Goal: Task Accomplishment & Management: Use online tool/utility

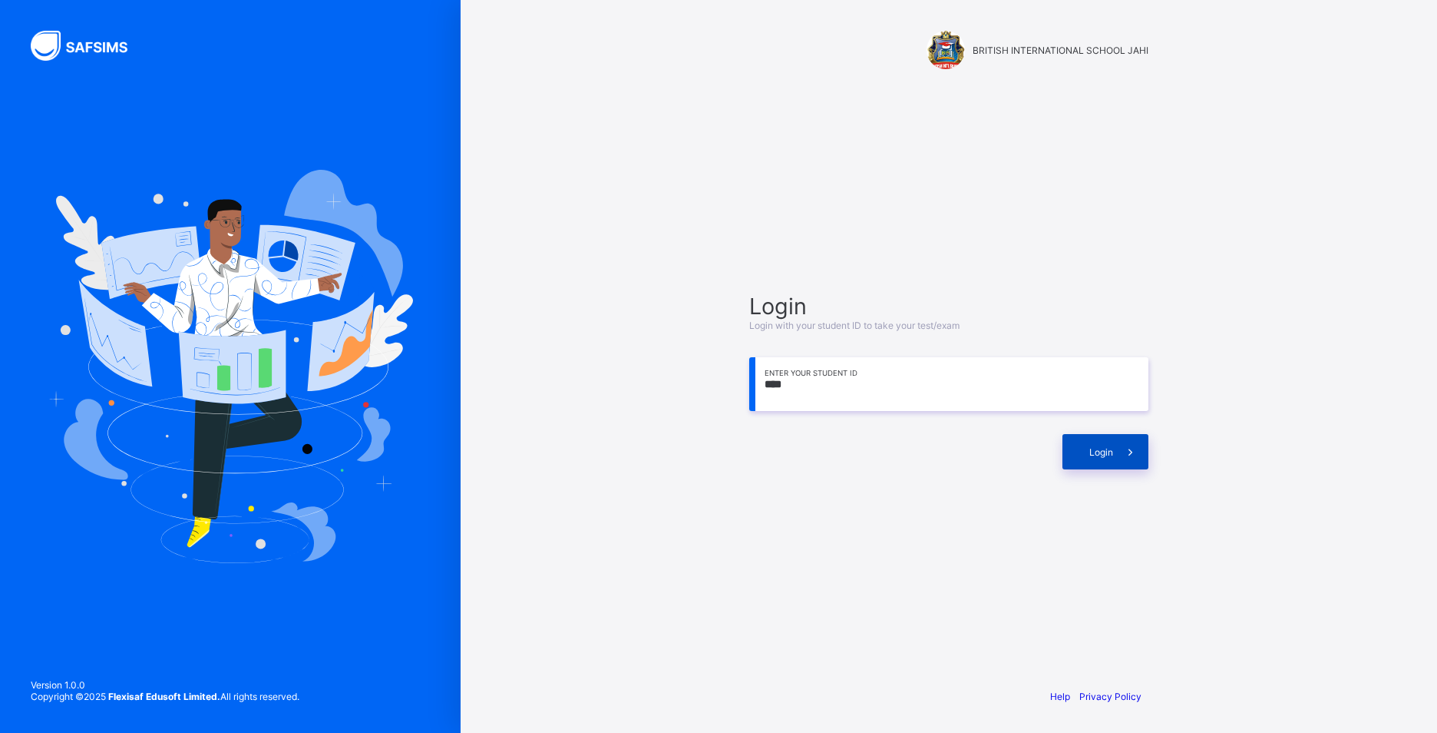
click at [1104, 442] on div "Login" at bounding box center [1106, 451] width 86 height 35
click at [792, 390] on input "****" at bounding box center [948, 384] width 399 height 54
type input "*"
drag, startPoint x: 794, startPoint y: 391, endPoint x: 638, endPoint y: 348, distance: 161.7
drag, startPoint x: 809, startPoint y: 385, endPoint x: 741, endPoint y: 333, distance: 85.5
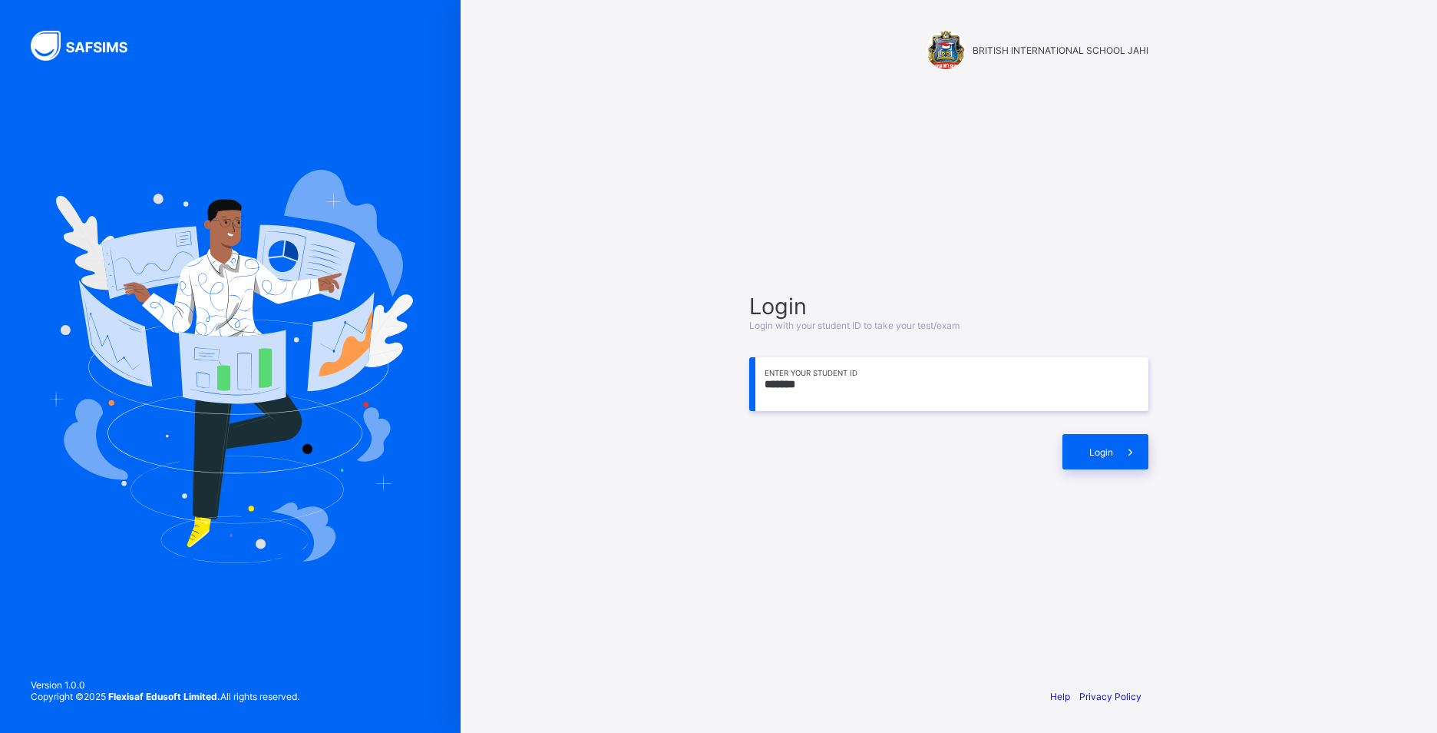
drag, startPoint x: 741, startPoint y: 333, endPoint x: 789, endPoint y: 256, distance: 90.8
click at [789, 256] on div "Login Login with your student ID to take your test/exam ******* Enter your Stud…" at bounding box center [949, 380] width 430 height 527
click at [812, 367] on input "*******" at bounding box center [948, 384] width 399 height 54
click at [1103, 442] on div "Login" at bounding box center [1106, 451] width 86 height 35
click at [968, 501] on div "**********" at bounding box center [949, 380] width 430 height 527
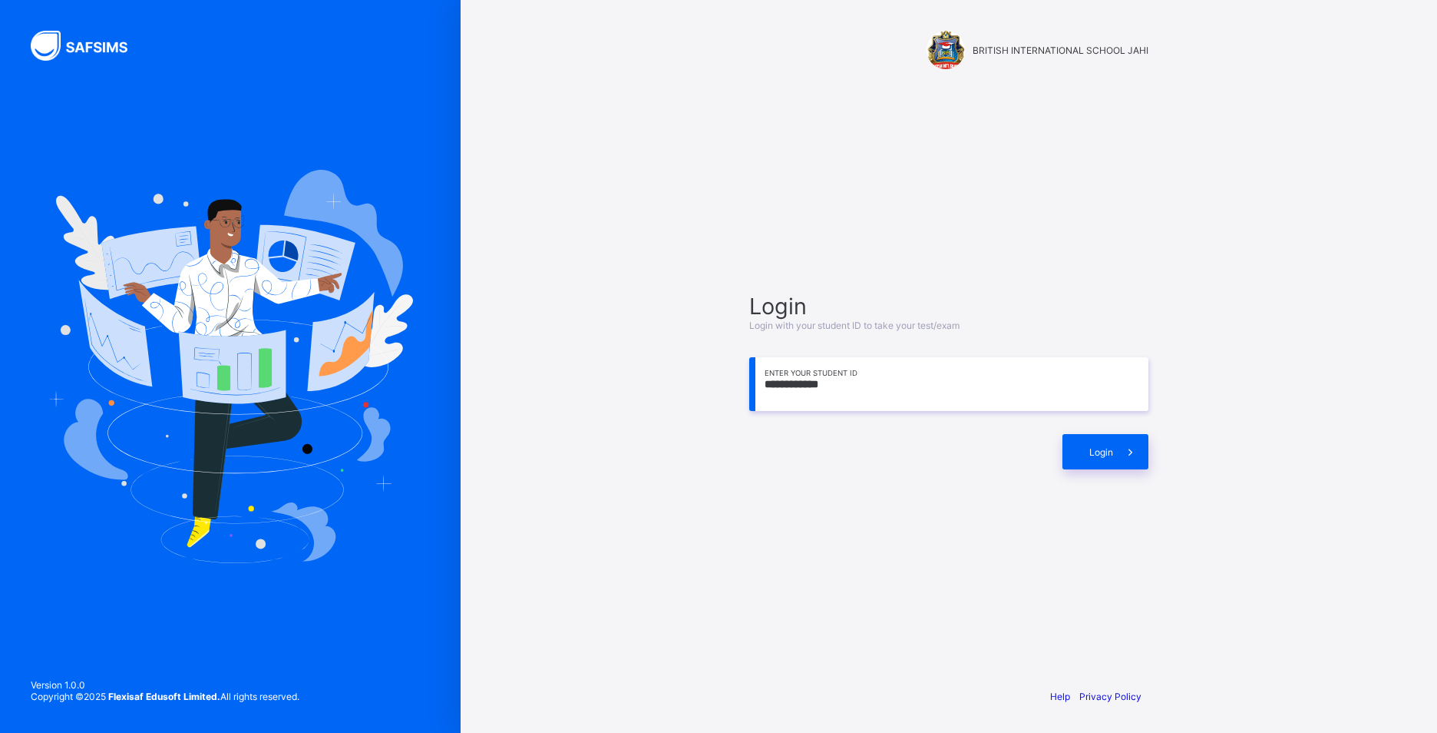
click at [844, 385] on input "**********" at bounding box center [948, 384] width 399 height 54
type input "*"
type input "**********"
click at [1103, 448] on span "Login" at bounding box center [1102, 452] width 24 height 12
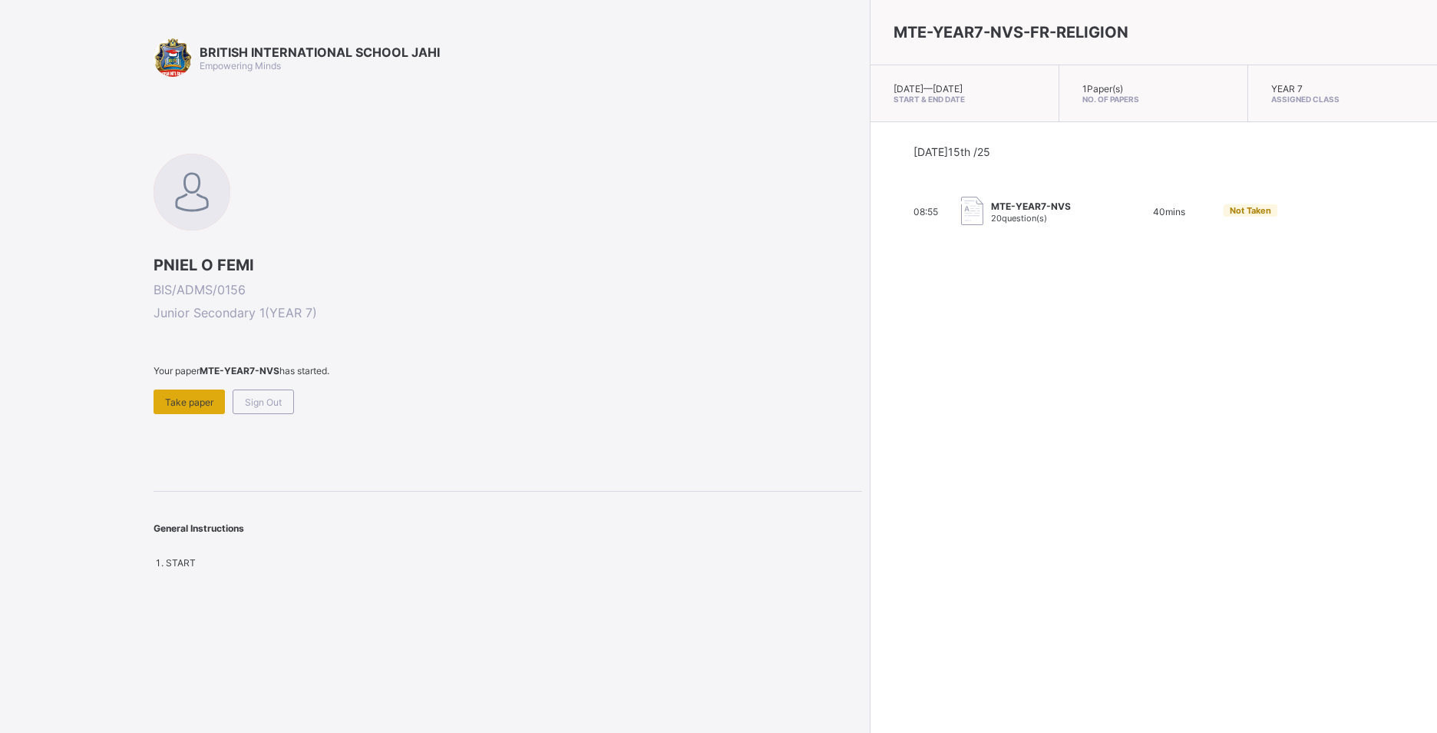
click at [200, 396] on span "Take paper" at bounding box center [189, 402] width 48 height 12
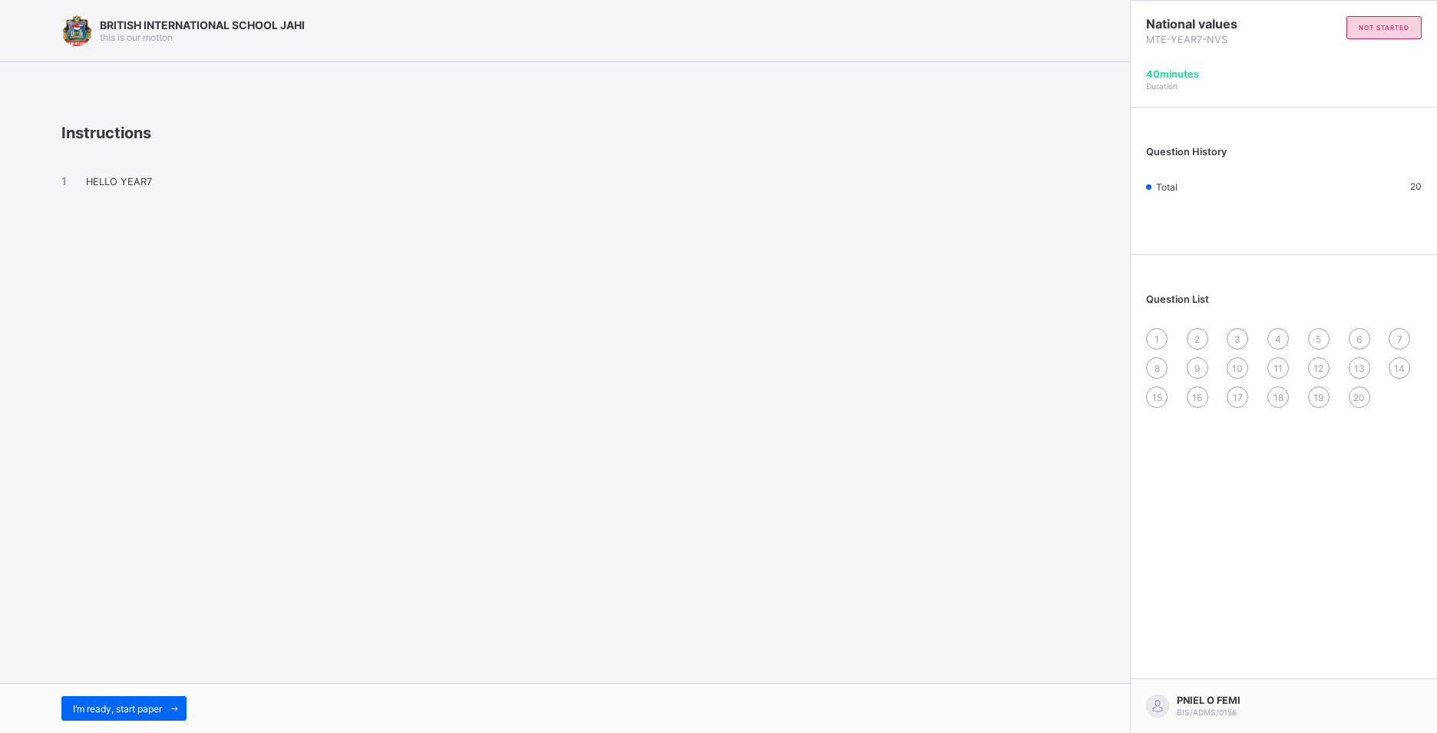
click at [1158, 340] on span "1" at bounding box center [1157, 339] width 5 height 12
click at [1153, 331] on div "1 2 3 4 5 6 7 8 9 10 11 12 13 14 15 16 17 18 19 20" at bounding box center [1284, 368] width 276 height 80
click at [1155, 329] on div "1" at bounding box center [1156, 338] width 21 height 21
click at [101, 703] on span "I’m ready, start paper" at bounding box center [117, 709] width 89 height 12
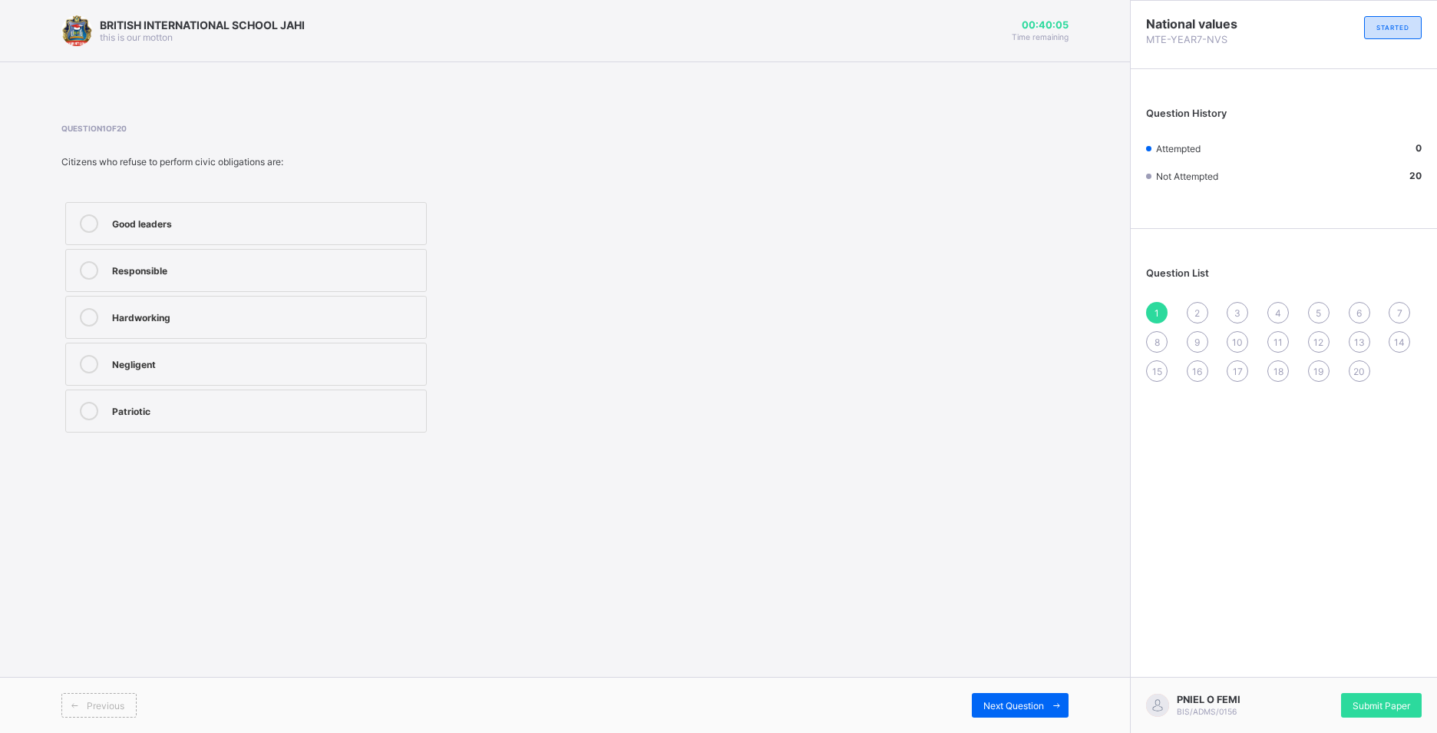
click at [142, 361] on div "Negligent" at bounding box center [265, 362] width 306 height 15
click at [1027, 691] on div "Previous Next Question" at bounding box center [565, 704] width 1130 height 56
click at [1027, 703] on span "Next Question" at bounding box center [1014, 705] width 61 height 12
click at [316, 227] on div "Obeying laws" at bounding box center [265, 221] width 306 height 15
click at [1232, 307] on div "3" at bounding box center [1237, 312] width 21 height 21
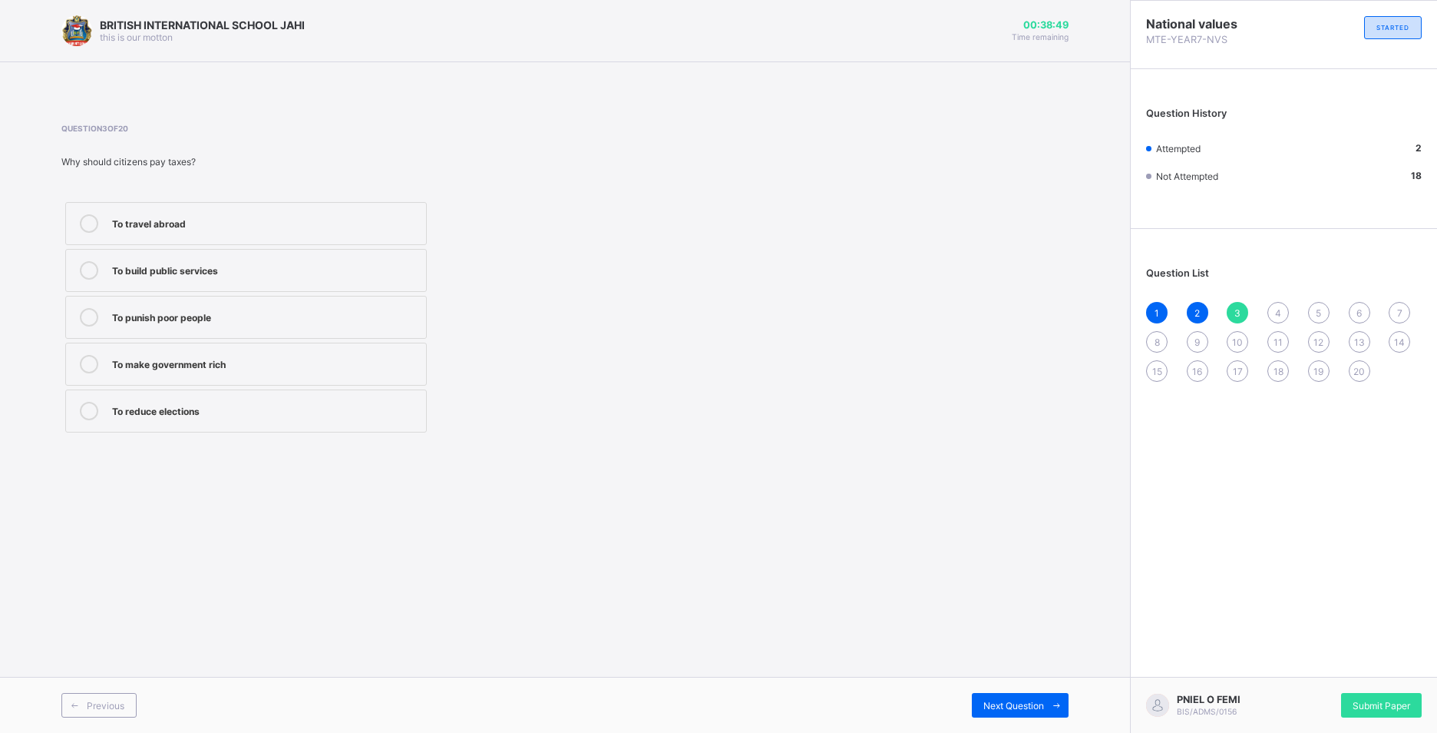
click at [167, 402] on div "To reduce elections" at bounding box center [265, 409] width 306 height 15
click at [1275, 313] on div "4" at bounding box center [1278, 312] width 21 height 21
click at [140, 322] on div "Obeying laws" at bounding box center [265, 315] width 306 height 15
click at [1039, 693] on div "Next Question" at bounding box center [1020, 705] width 97 height 25
click at [110, 262] on label "Voting" at bounding box center [246, 270] width 362 height 43
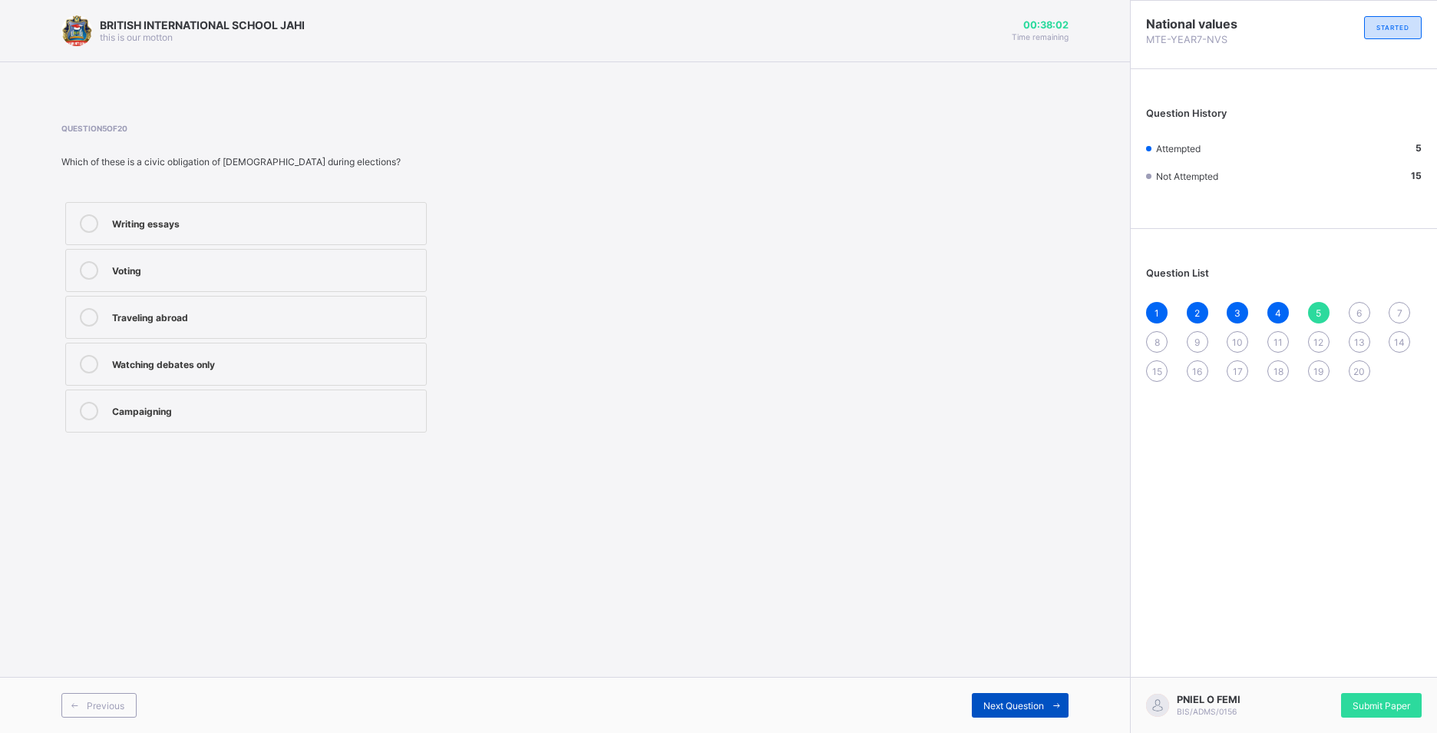
click at [1026, 695] on div "Next Question" at bounding box center [1020, 705] width 97 height 25
click at [133, 372] on div "Civic education" at bounding box center [265, 364] width 306 height 18
click at [1027, 699] on span "Next Question" at bounding box center [1014, 705] width 61 height 12
click at [333, 366] on div "Defending the nation" at bounding box center [265, 362] width 306 height 15
click at [1009, 696] on div "Next Question" at bounding box center [1020, 705] width 97 height 25
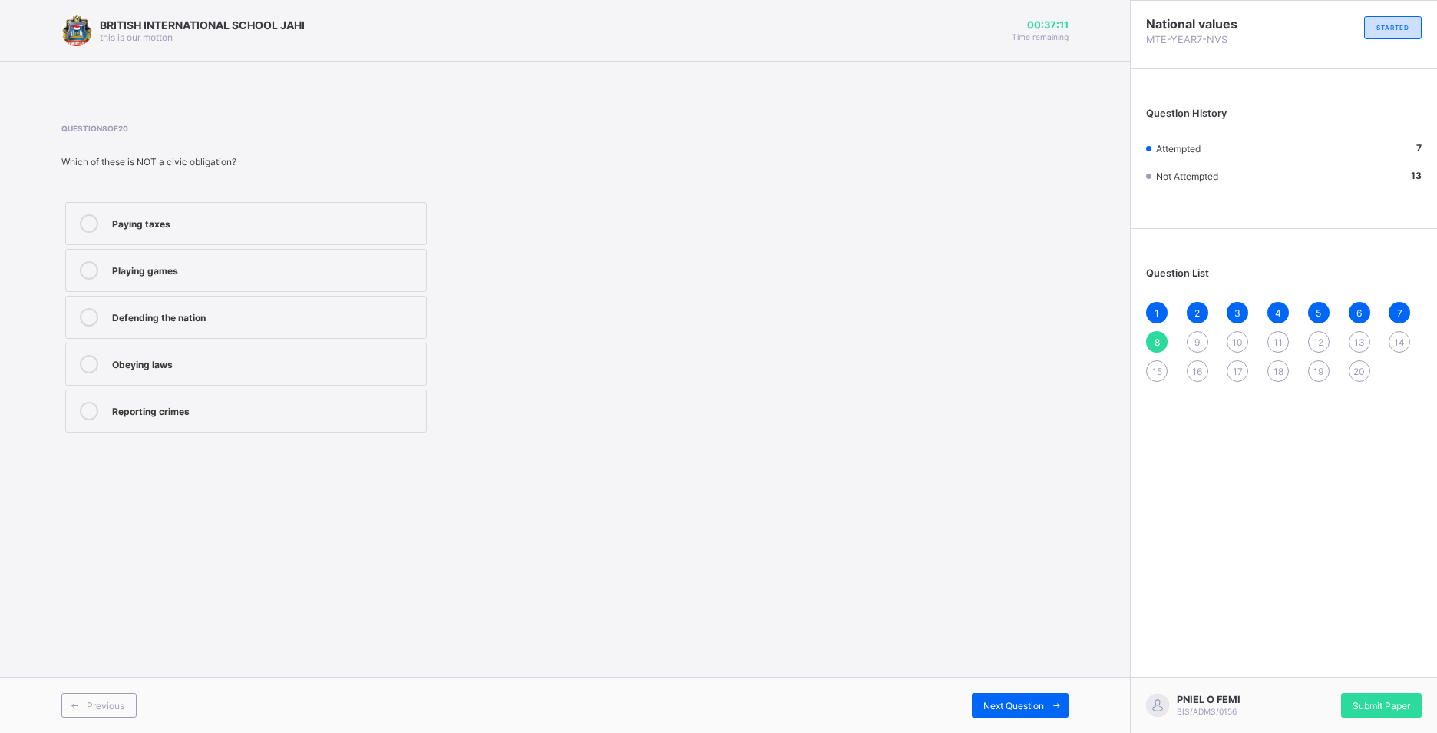
click at [163, 266] on div "Playing games" at bounding box center [265, 268] width 306 height 15
click at [1022, 700] on span "Next Question" at bounding box center [1014, 705] width 61 height 12
click at [110, 418] on label "Provide public services" at bounding box center [246, 410] width 362 height 43
click at [1040, 702] on span "Next Question" at bounding box center [1014, 705] width 61 height 12
click at [181, 377] on label "Voting in elections" at bounding box center [246, 363] width 362 height 43
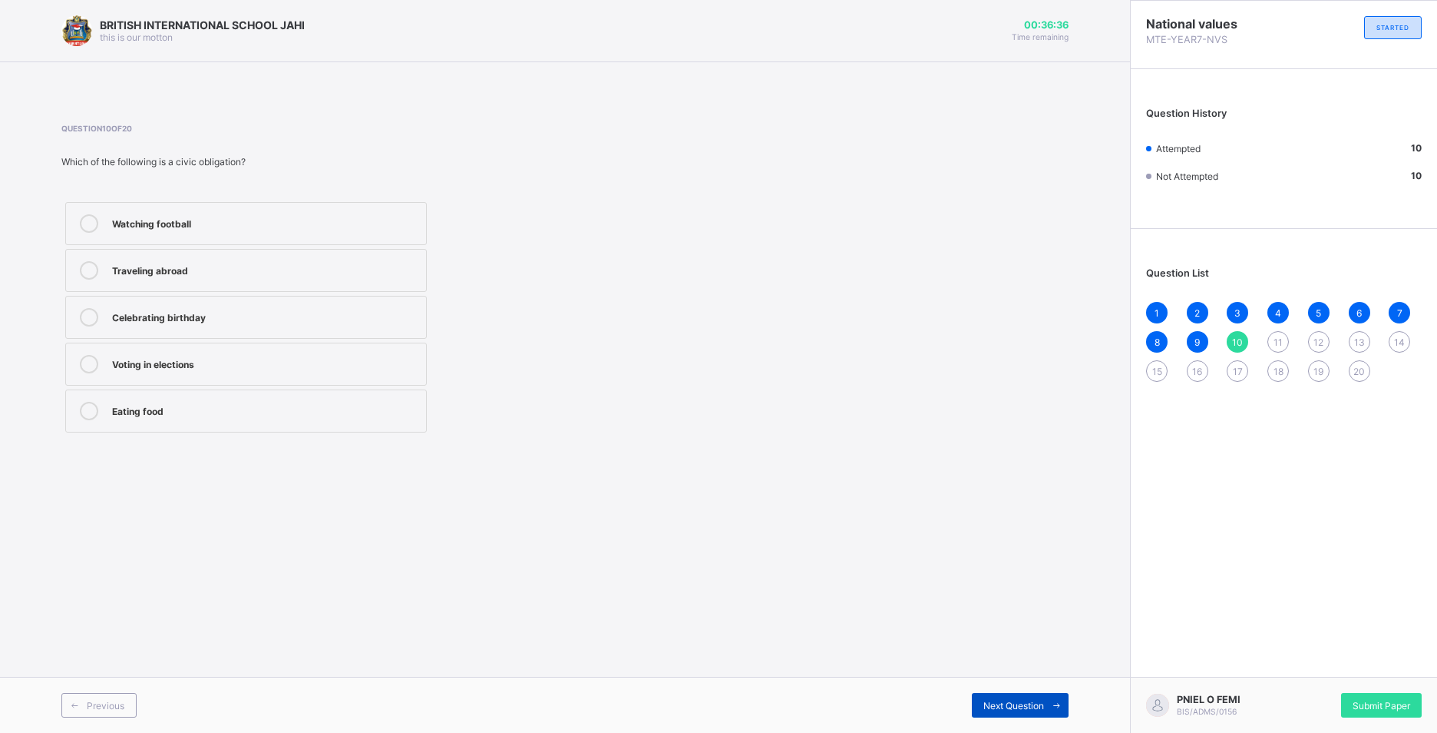
click at [1010, 706] on span "Next Question" at bounding box center [1014, 705] width 61 height 12
click at [144, 364] on div "Societal value" at bounding box center [265, 362] width 306 height 15
click at [1017, 703] on span "Next Question" at bounding box center [1014, 705] width 61 height 12
click at [144, 365] on div "Fairness in law" at bounding box center [265, 362] width 306 height 15
click at [1033, 704] on span "Next Question" at bounding box center [1014, 705] width 61 height 12
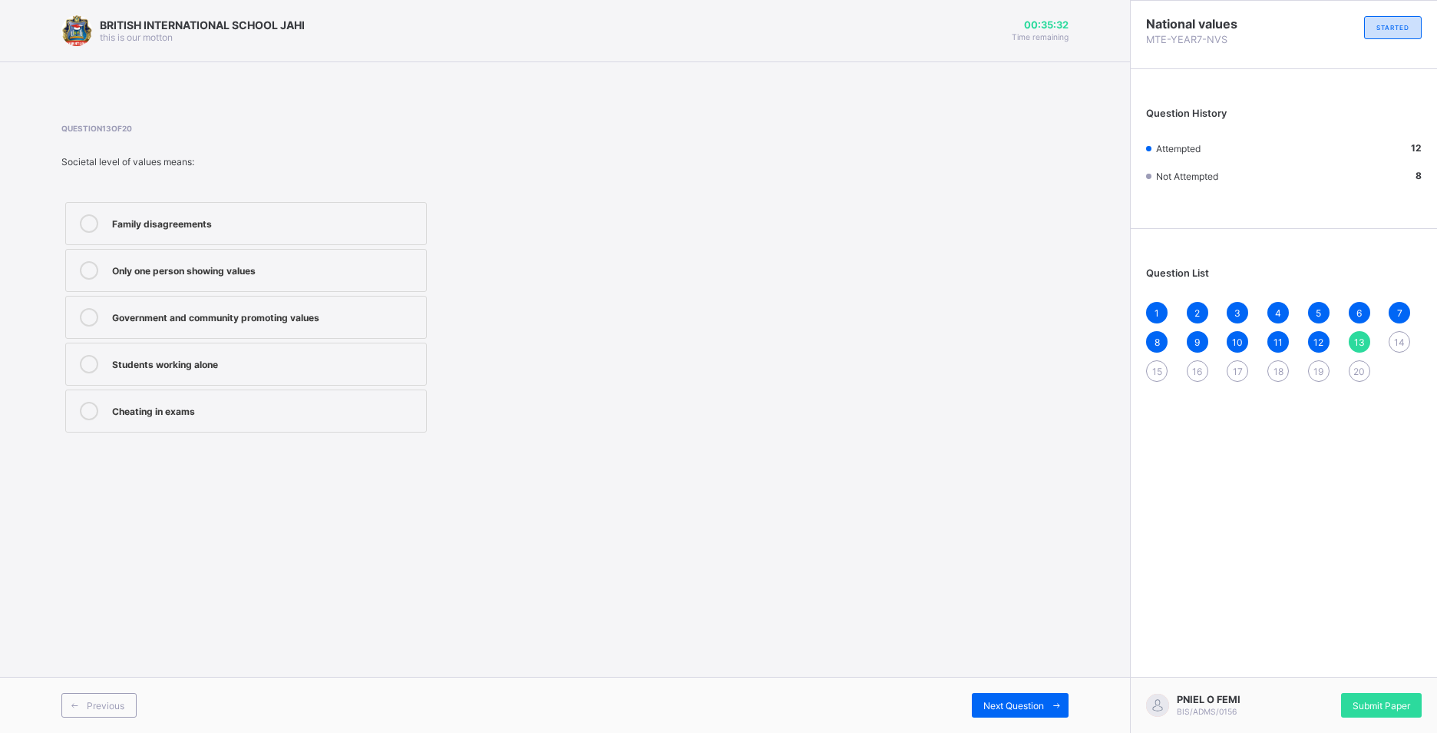
click at [208, 313] on div "Government and community promoting values" at bounding box center [265, 315] width 306 height 15
click at [995, 702] on span "Next Question" at bounding box center [1014, 705] width 61 height 12
click at [197, 324] on div "Fair elections" at bounding box center [265, 317] width 306 height 18
click at [1024, 696] on div "Next Question" at bounding box center [1020, 705] width 97 height 25
click at [196, 368] on div "Values shown by a community" at bounding box center [265, 362] width 306 height 15
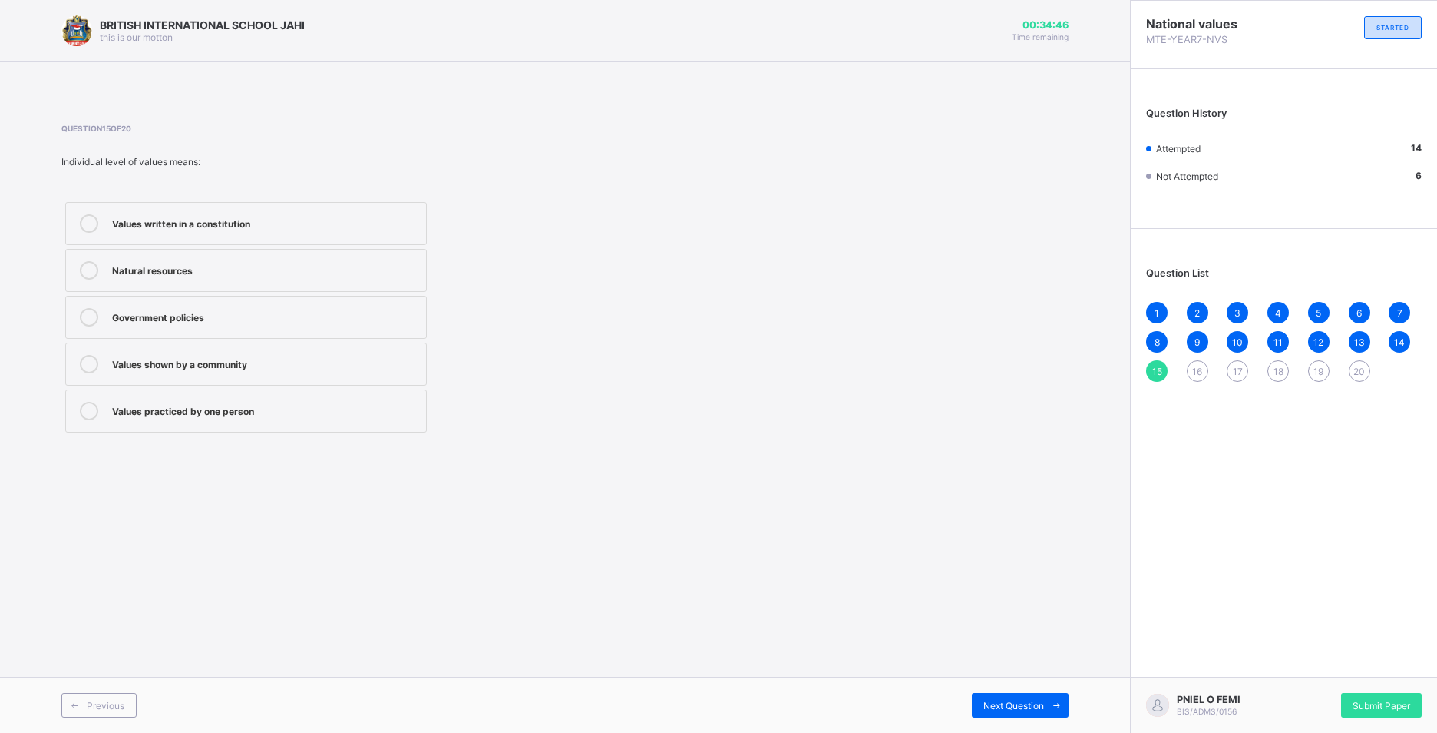
click at [258, 358] on div "Values shown by a community" at bounding box center [265, 362] width 306 height 15
click at [1020, 698] on div "Next Question" at bounding box center [1020, 705] width 97 height 25
click at [211, 329] on label "Corruption" at bounding box center [246, 317] width 362 height 43
click at [1015, 703] on span "Next Question" at bounding box center [1014, 705] width 61 height 12
click at [1199, 364] on div "16" at bounding box center [1197, 370] width 21 height 21
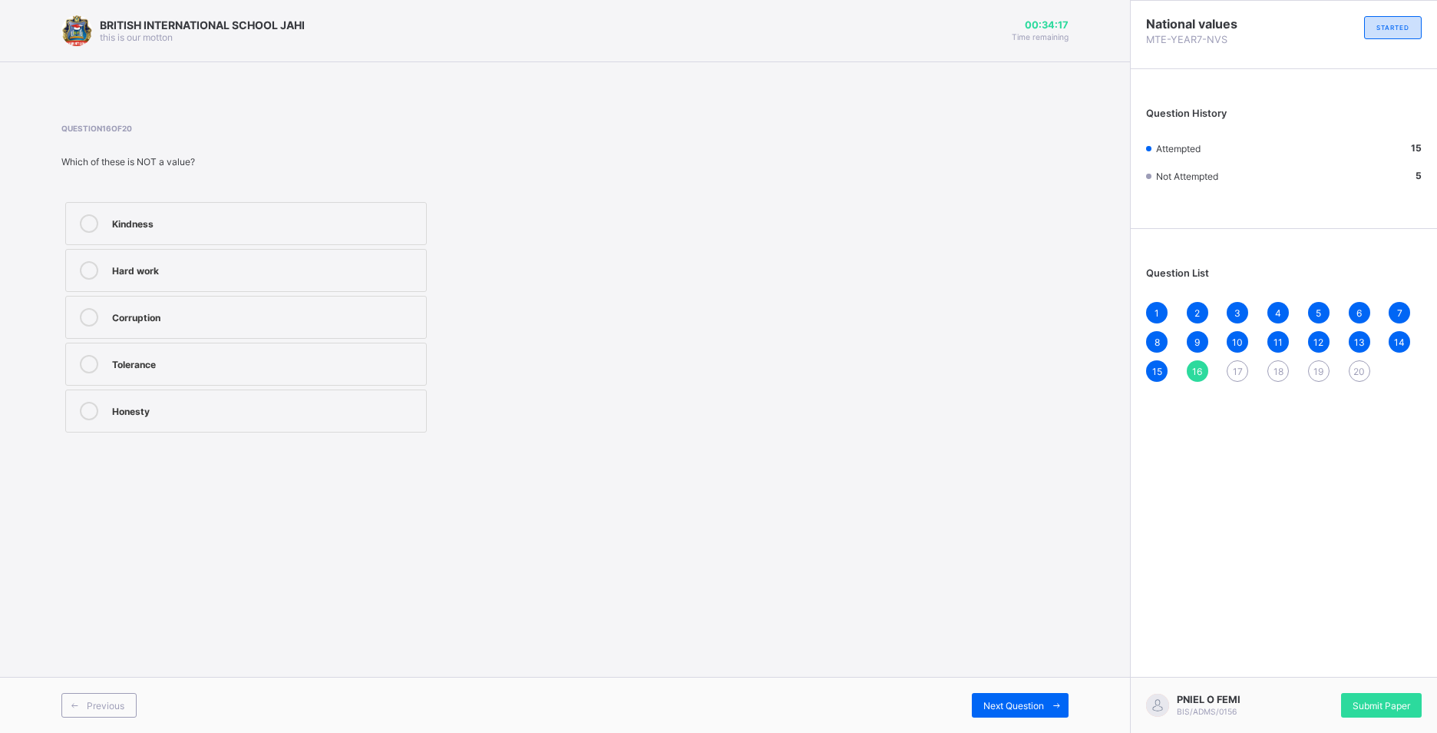
click at [368, 309] on div "Corruption" at bounding box center [265, 315] width 306 height 15
click at [996, 693] on div "Next Question" at bounding box center [1020, 705] width 97 height 25
click at [132, 277] on div "Keep quiet when elders are speaking" at bounding box center [265, 270] width 306 height 18
click at [1041, 696] on div "Next Question" at bounding box center [1020, 705] width 97 height 25
click at [203, 309] on div "Know right from wrong" at bounding box center [265, 315] width 306 height 15
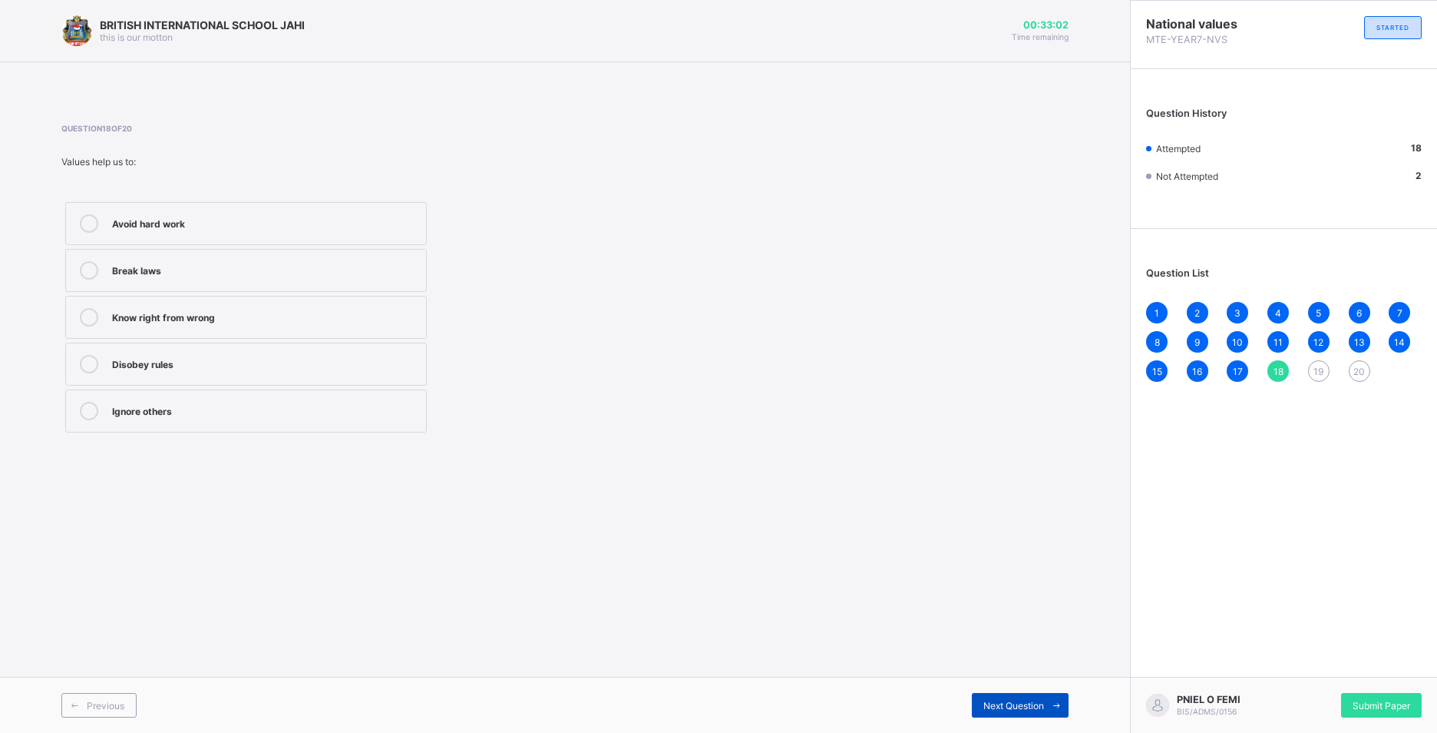
click at [1034, 700] on span "Next Question" at bounding box center [1014, 705] width 61 height 12
click at [174, 306] on label "Honesty" at bounding box center [246, 317] width 362 height 43
click at [1029, 699] on span "Next Question" at bounding box center [1014, 705] width 61 height 12
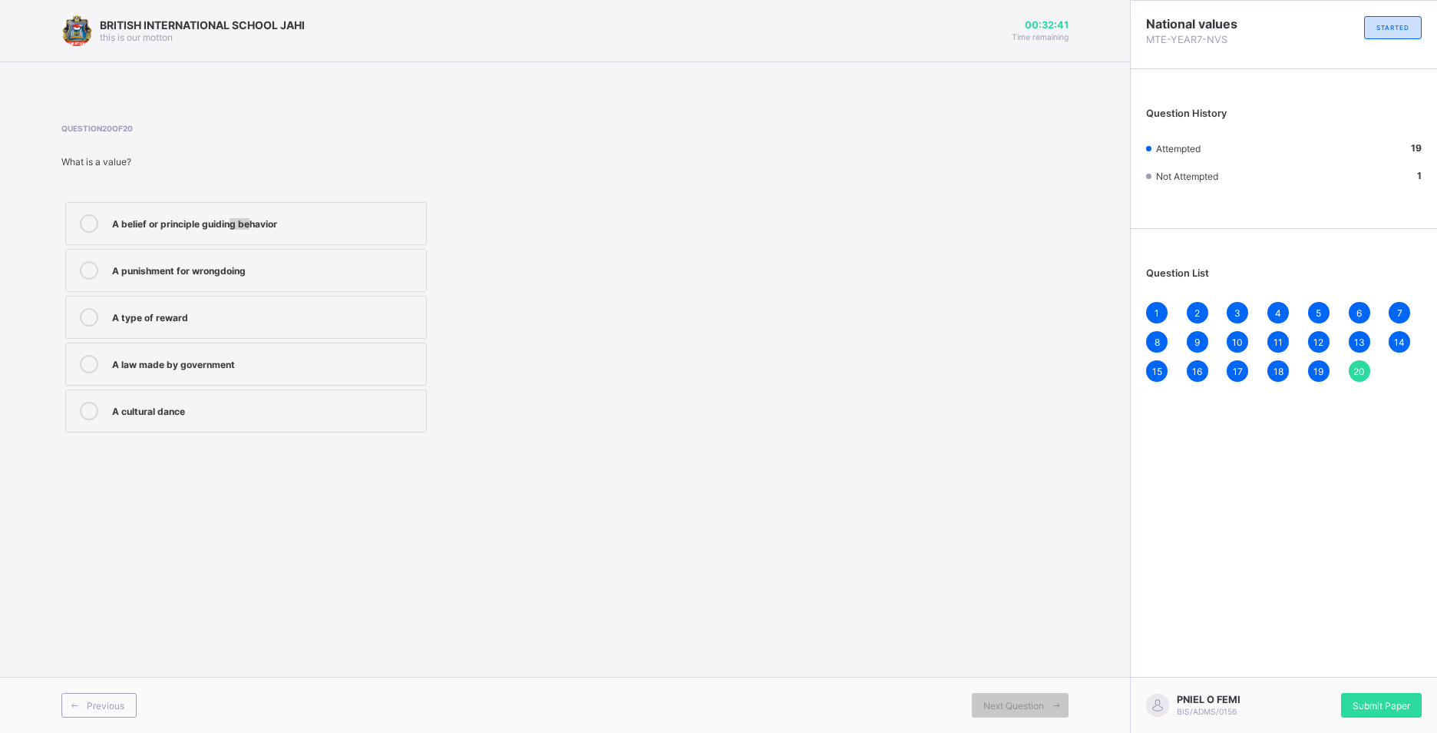
drag, startPoint x: 232, startPoint y: 210, endPoint x: 252, endPoint y: 229, distance: 27.2
click at [252, 229] on label "A belief or principle guiding behavior" at bounding box center [246, 223] width 362 height 43
drag, startPoint x: 252, startPoint y: 229, endPoint x: 288, endPoint y: 222, distance: 36.7
click at [288, 222] on div "A belief or principle guiding behavior" at bounding box center [265, 221] width 306 height 15
click at [1371, 697] on div "Submit Paper" at bounding box center [1381, 705] width 81 height 25
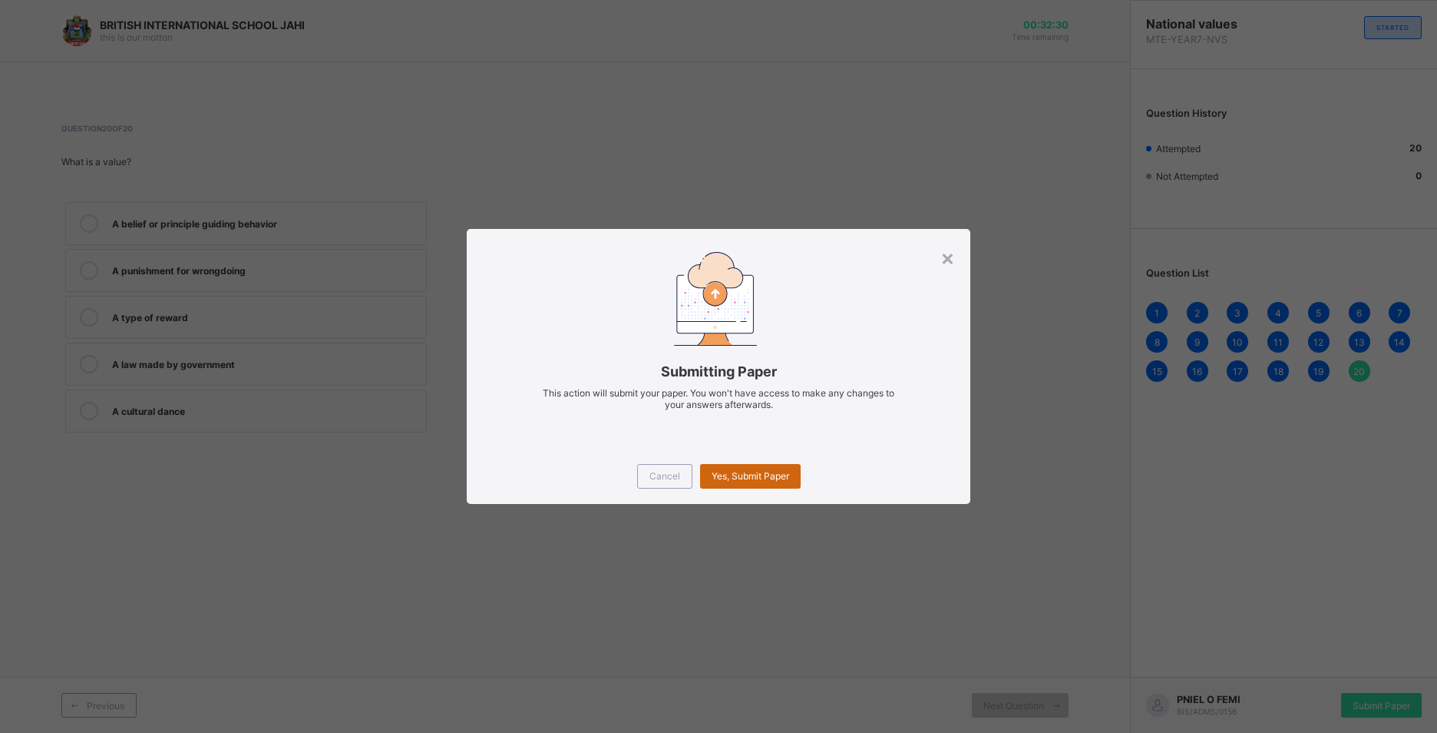
click at [742, 478] on span "Yes, Submit Paper" at bounding box center [751, 476] width 78 height 12
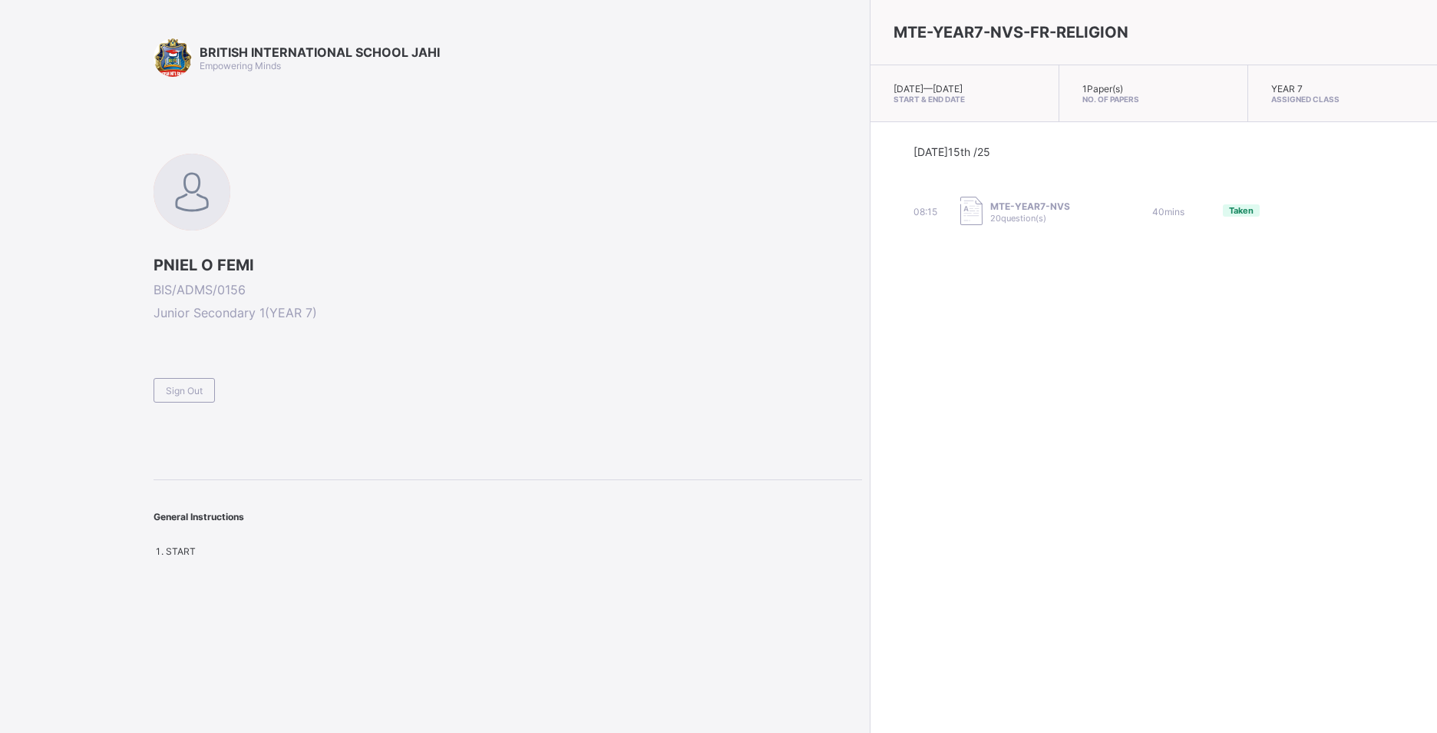
click at [232, 544] on div "General Instructions START" at bounding box center [508, 518] width 709 height 78
click at [168, 380] on div "Sign Out" at bounding box center [184, 390] width 61 height 25
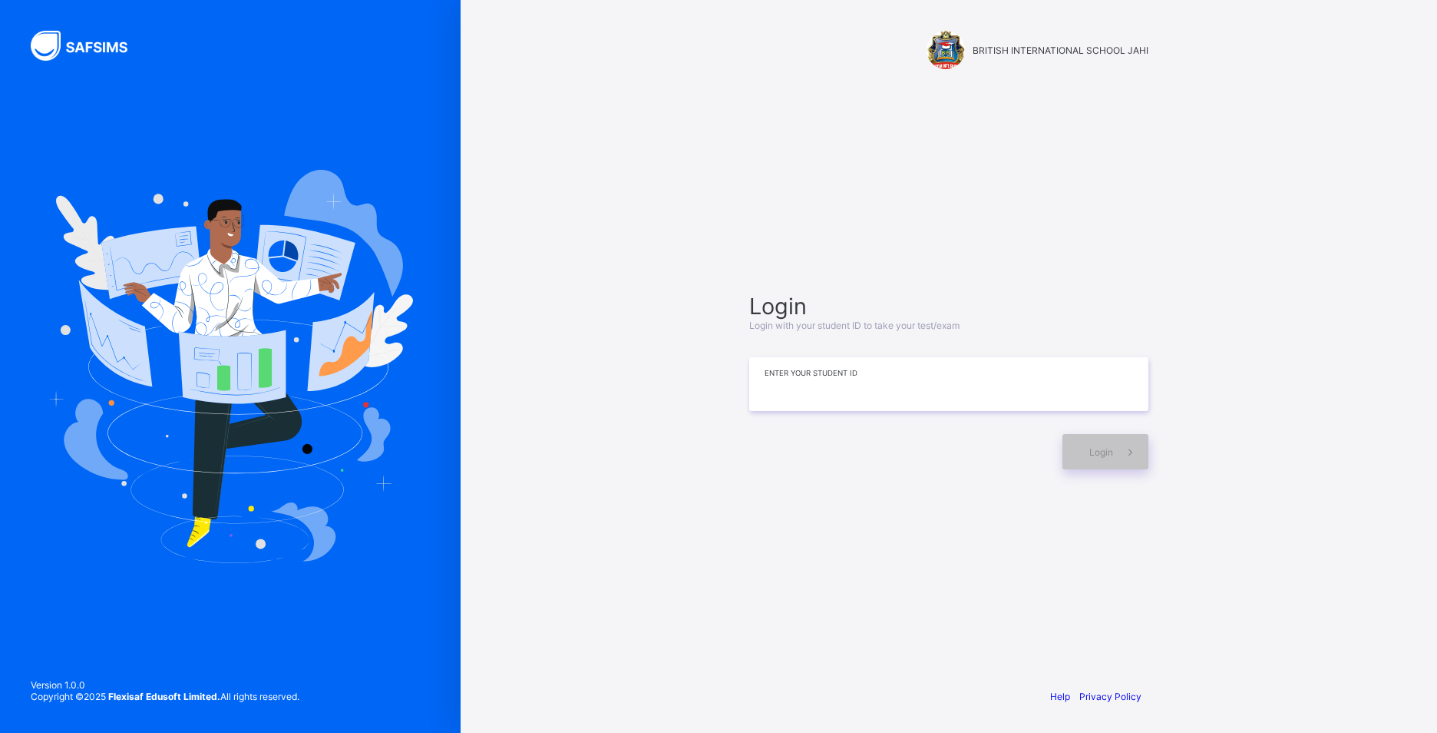
click at [931, 399] on input at bounding box center [948, 384] width 399 height 54
click at [1093, 457] on span "Login" at bounding box center [1102, 452] width 24 height 12
click at [793, 387] on input "****" at bounding box center [948, 384] width 399 height 54
type input "*"
click at [1113, 452] on span at bounding box center [1130, 451] width 35 height 35
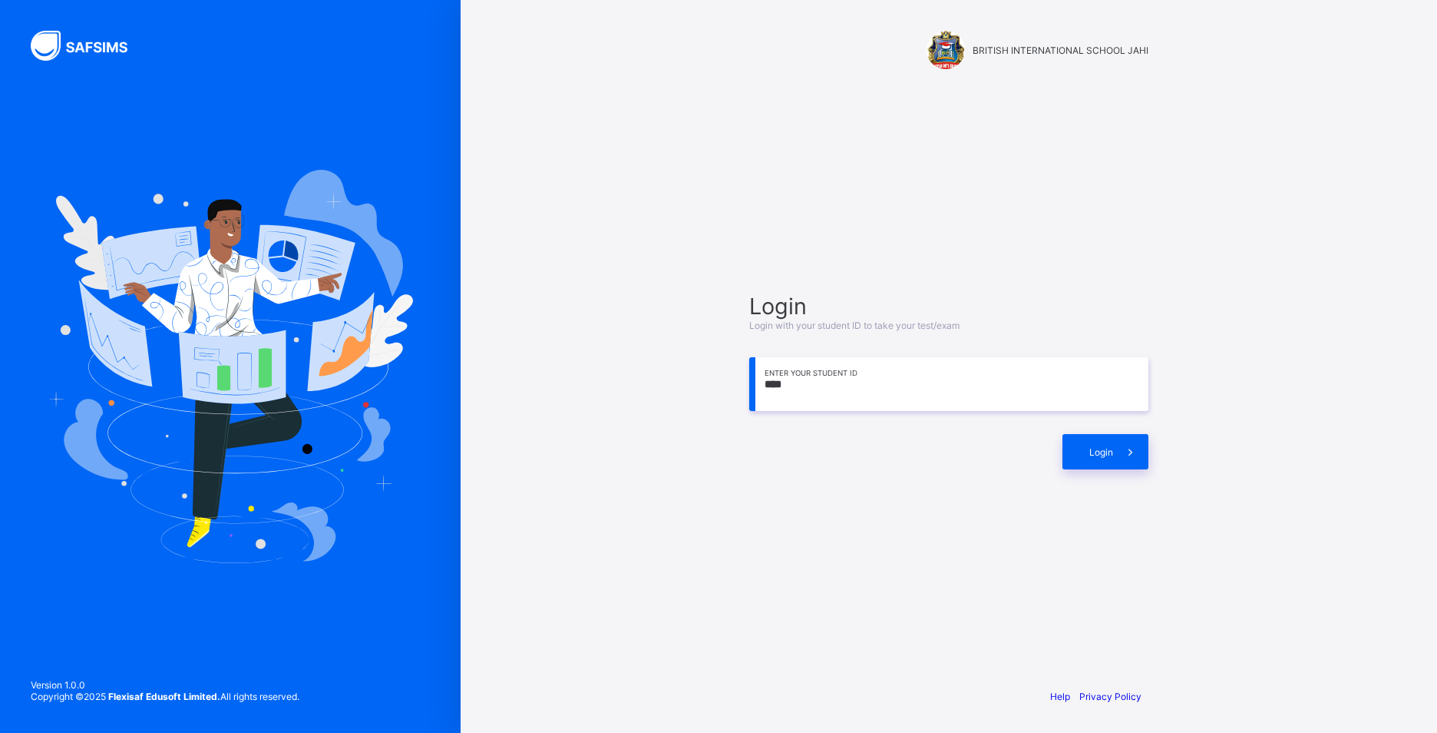
click at [828, 393] on input "****" at bounding box center [948, 384] width 399 height 54
type input "*"
click at [1085, 451] on div "Login" at bounding box center [1106, 451] width 86 height 35
click at [806, 382] on input "****" at bounding box center [948, 384] width 399 height 54
type input "*"
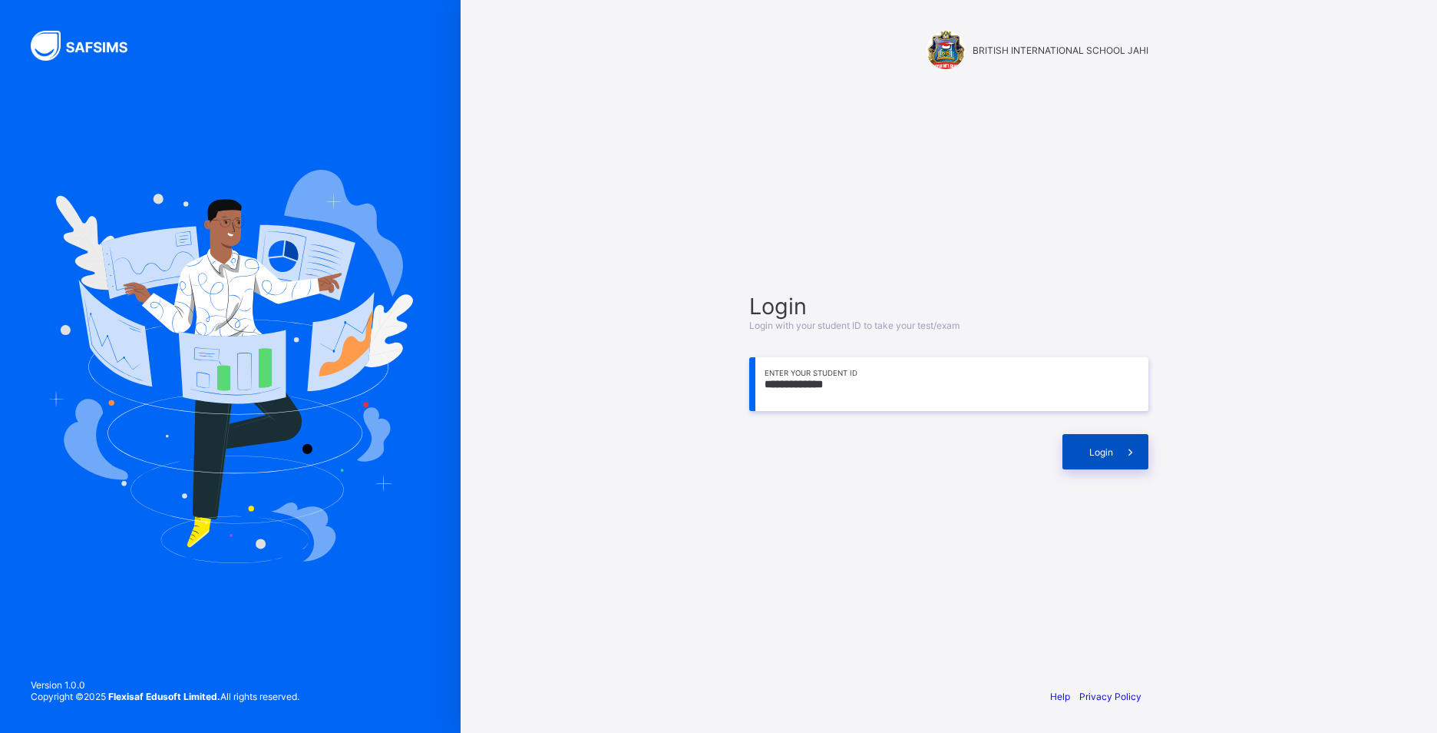
type input "**********"
click at [1112, 442] on div "Login" at bounding box center [1106, 451] width 86 height 35
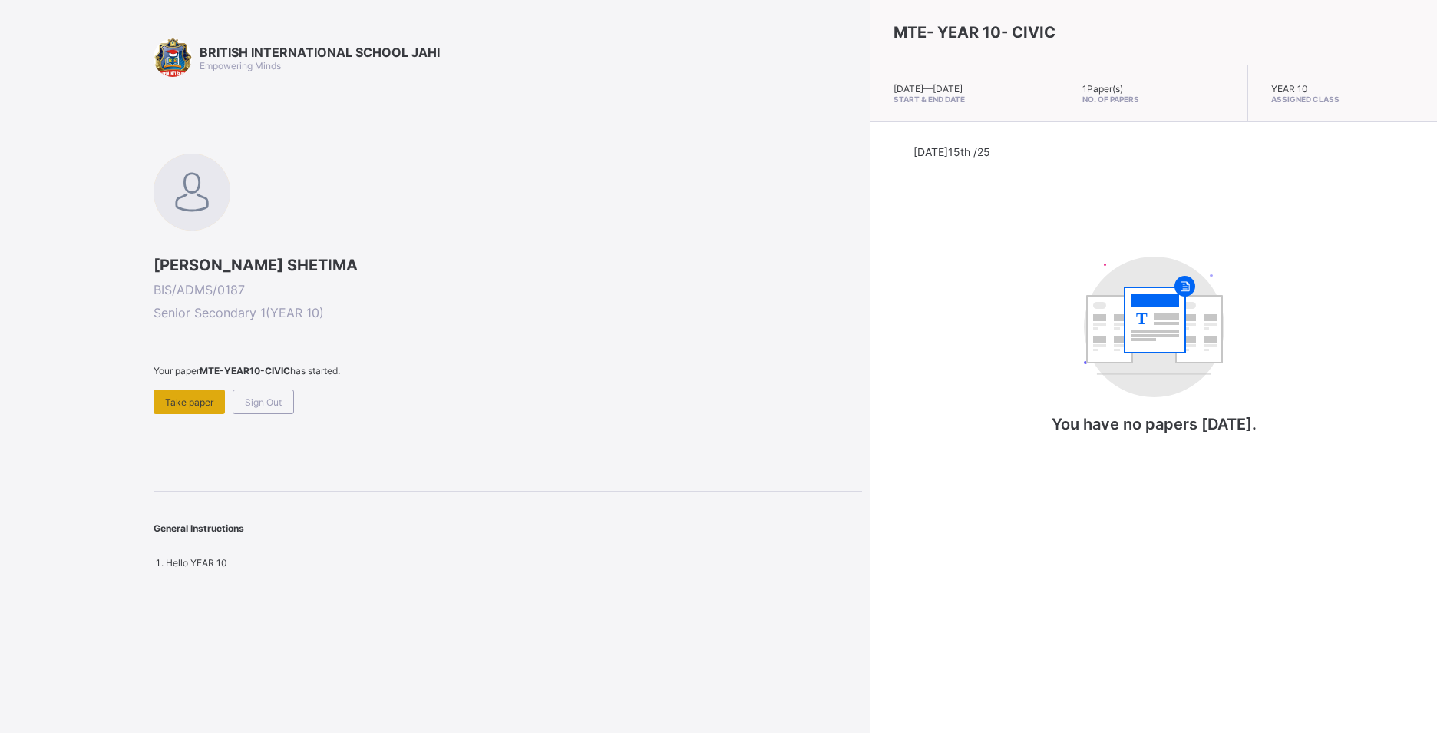
click at [203, 405] on span "Take paper" at bounding box center [189, 402] width 48 height 12
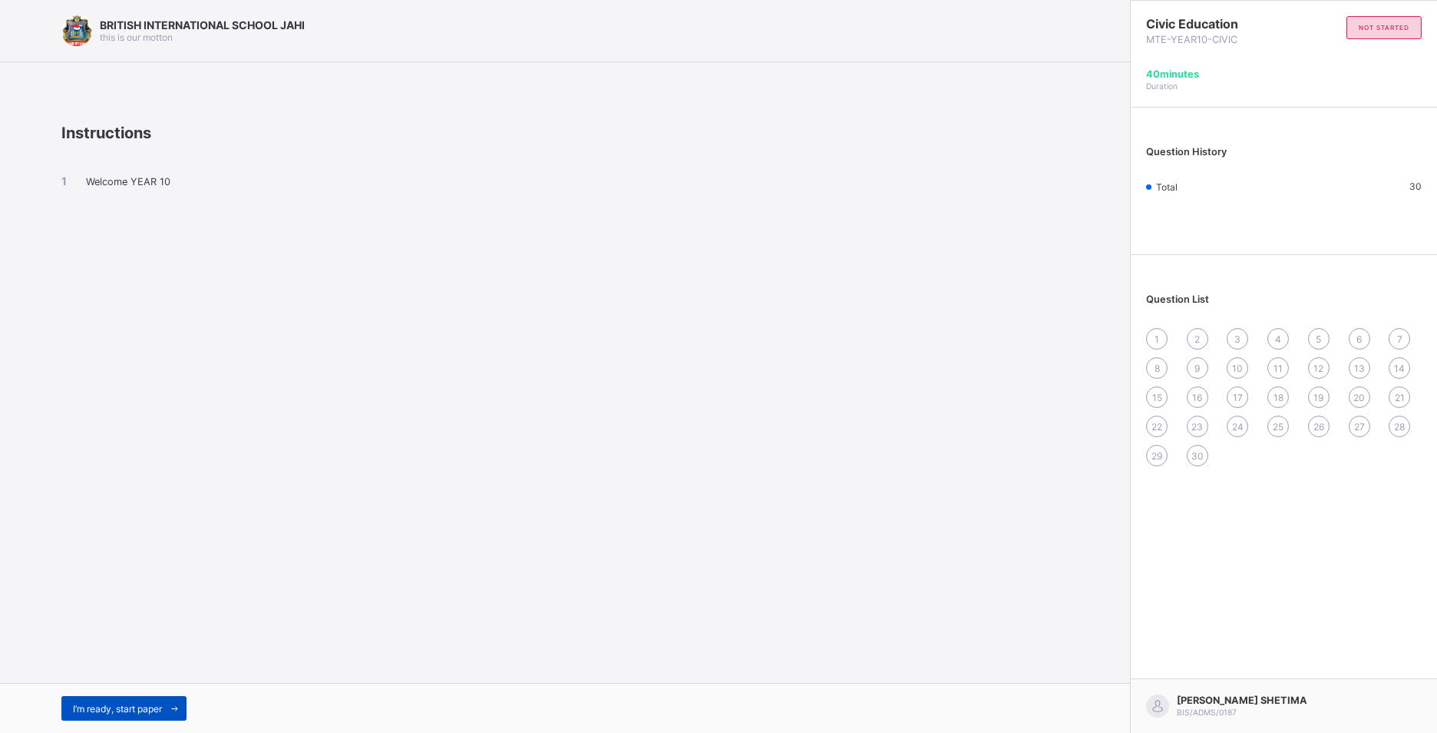
click at [114, 704] on span "I’m ready, start paper" at bounding box center [117, 709] width 89 height 12
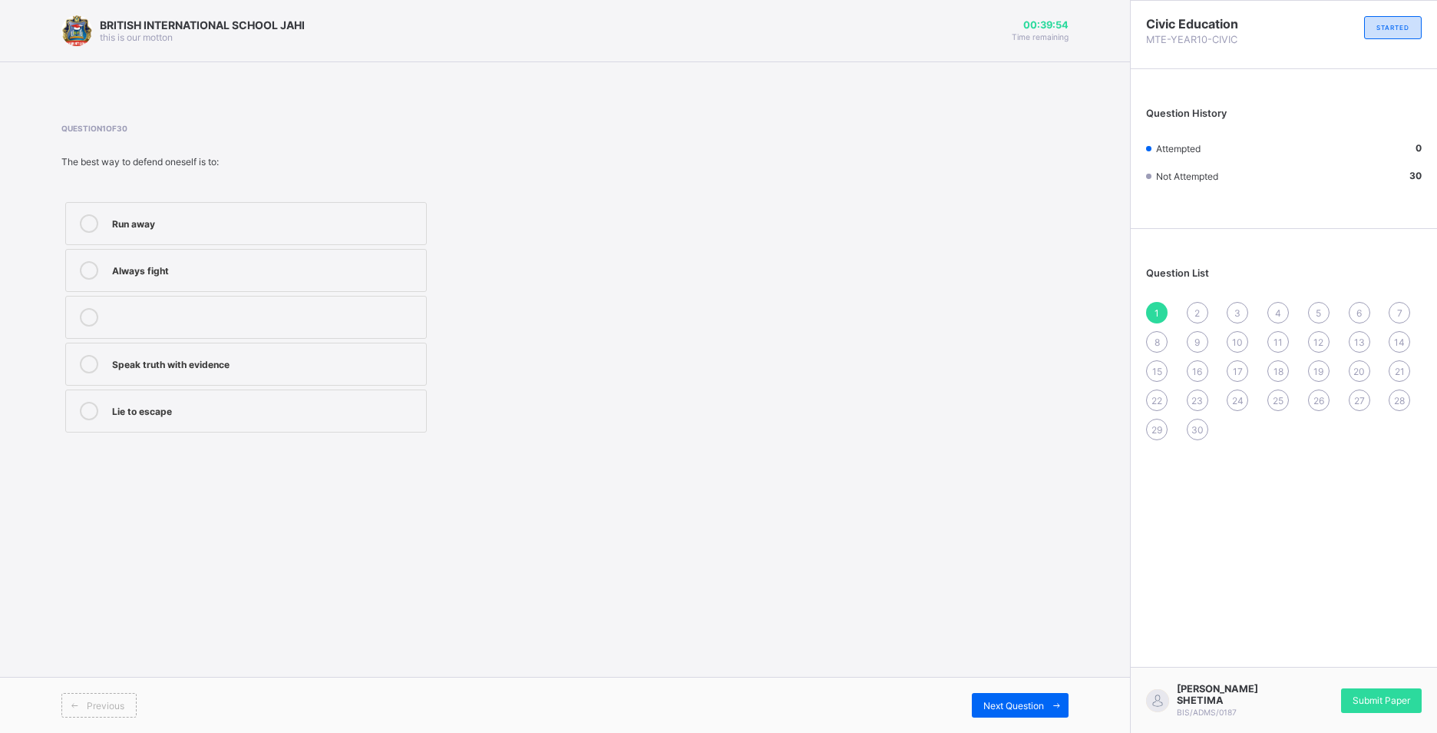
click at [191, 355] on div "Speak truth with evidence" at bounding box center [265, 362] width 306 height 15
click at [984, 700] on span "Next Question" at bounding box center [1014, 705] width 61 height 12
click at [221, 231] on div "Staying calm" at bounding box center [265, 223] width 306 height 18
click at [1020, 694] on div "Next Question" at bounding box center [1020, 705] width 97 height 25
click at [233, 425] on label "It makes matters worse" at bounding box center [246, 410] width 362 height 43
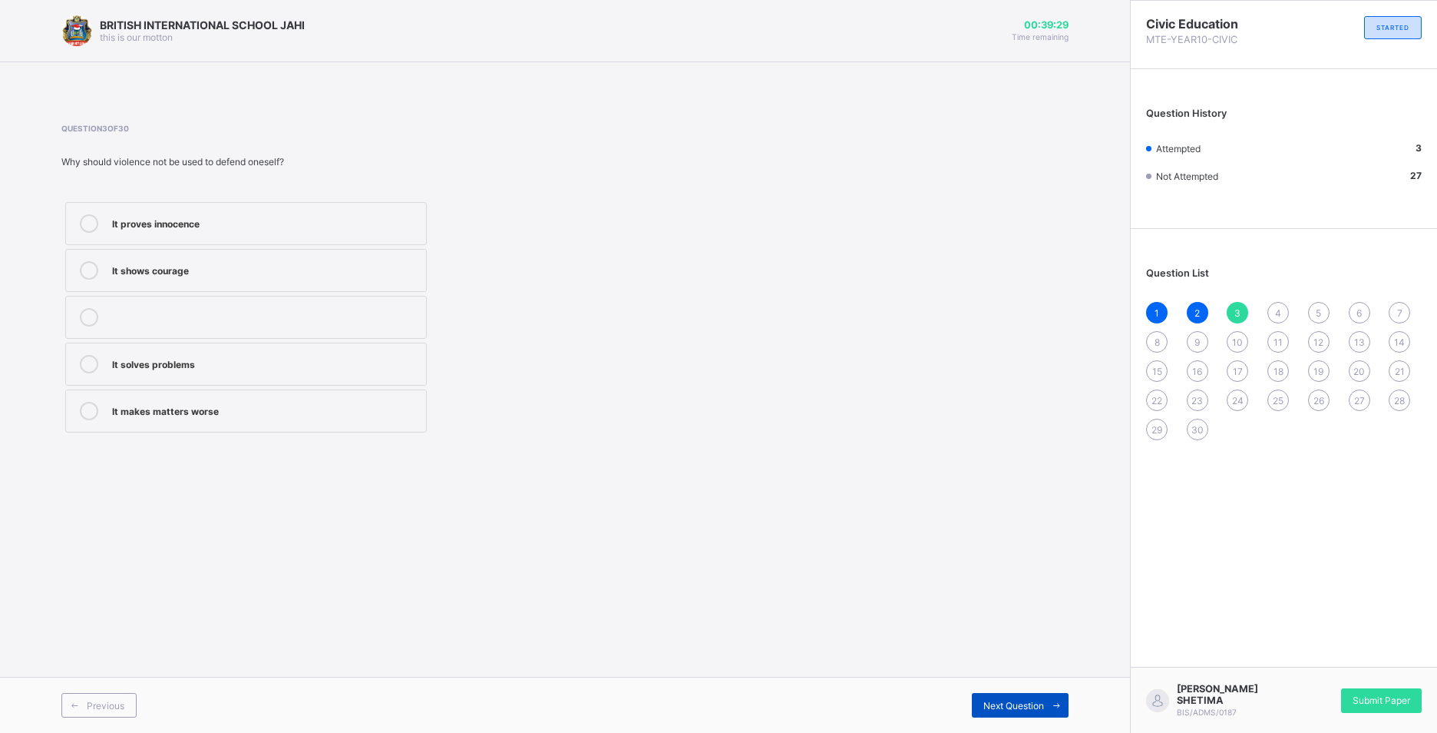
click at [1000, 700] on span "Next Question" at bounding box center [1014, 705] width 61 height 12
click at [197, 316] on div "Teacher or principal" at bounding box center [265, 315] width 306 height 15
click at [994, 700] on span "Next Question" at bounding box center [1014, 705] width 61 height 12
click at [202, 362] on div "Prove innocence" at bounding box center [265, 362] width 306 height 15
click at [994, 705] on span "Next Question" at bounding box center [1014, 705] width 61 height 12
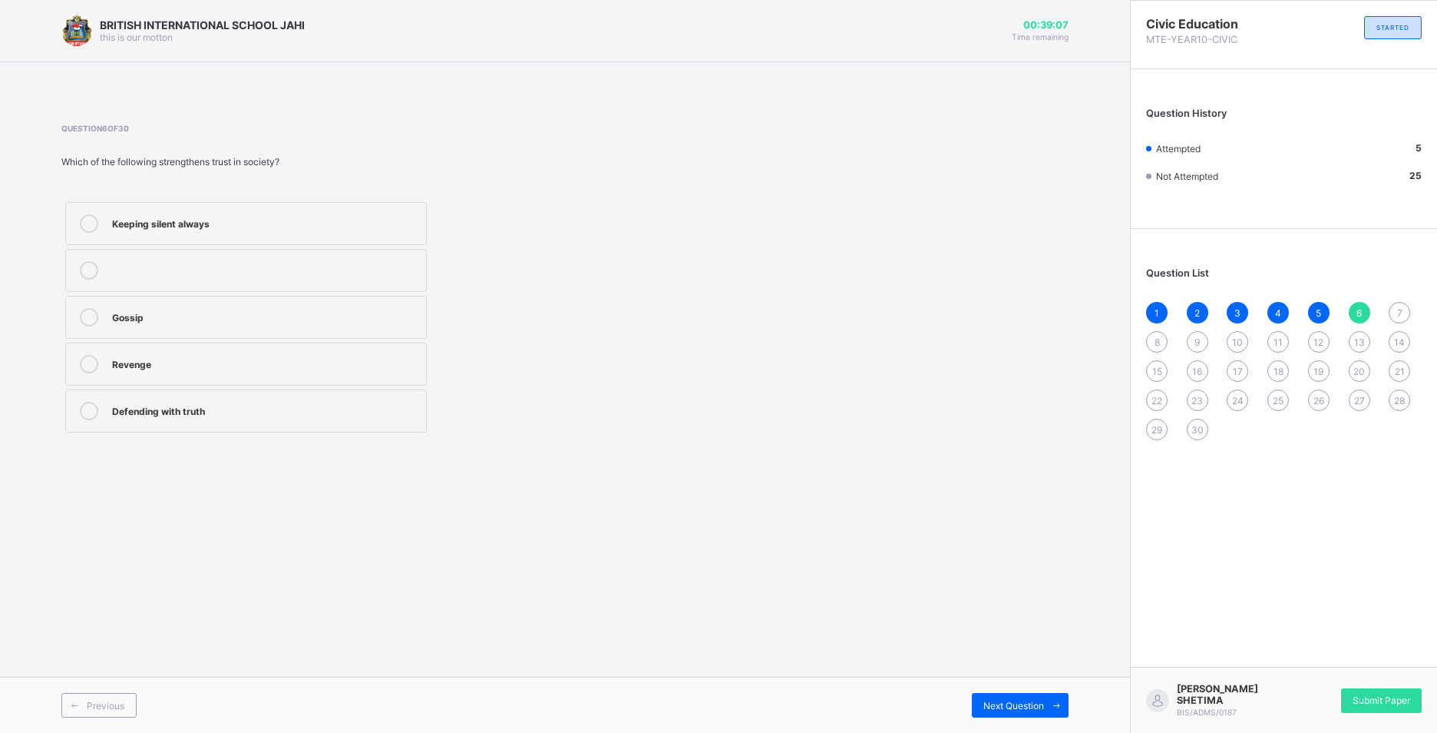
click at [177, 412] on div "Defending with truth" at bounding box center [265, 409] width 306 height 15
click at [1031, 693] on div "Next Question" at bounding box center [1020, 705] width 97 height 25
click at [213, 407] on div "Speaking the truth" at bounding box center [265, 409] width 306 height 15
click at [1038, 706] on span "Next Question" at bounding box center [1014, 705] width 61 height 12
click at [217, 411] on div "Lying to escape blame" at bounding box center [265, 409] width 306 height 15
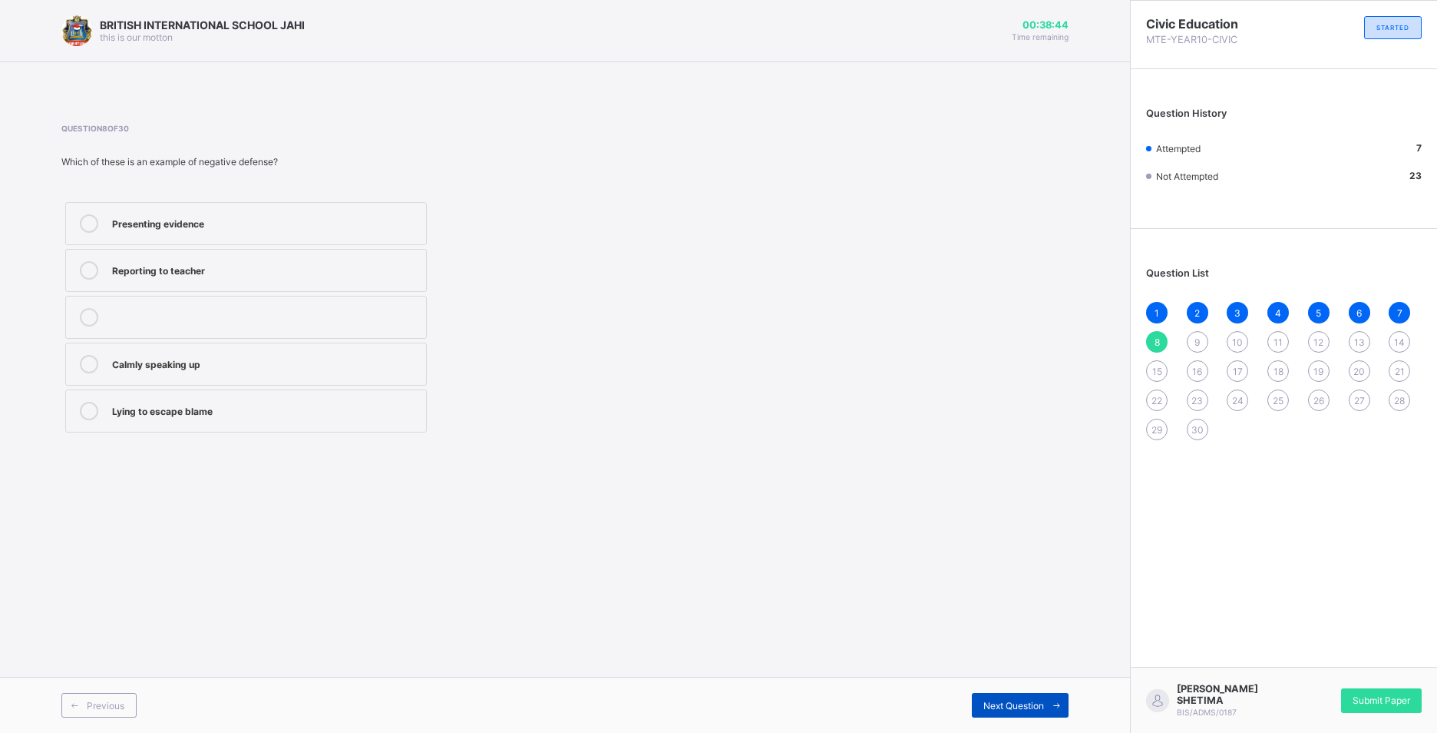
click at [1013, 704] on span "Next Question" at bounding box center [1014, 705] width 61 height 12
click at [189, 314] on div "Courage and truth" at bounding box center [265, 315] width 306 height 15
click at [1014, 702] on span "Next Question" at bounding box center [1014, 705] width 61 height 12
click at [146, 359] on div "Wrong punishment is avoided" at bounding box center [265, 362] width 306 height 15
click at [1006, 703] on span "Next Question" at bounding box center [1014, 705] width 61 height 12
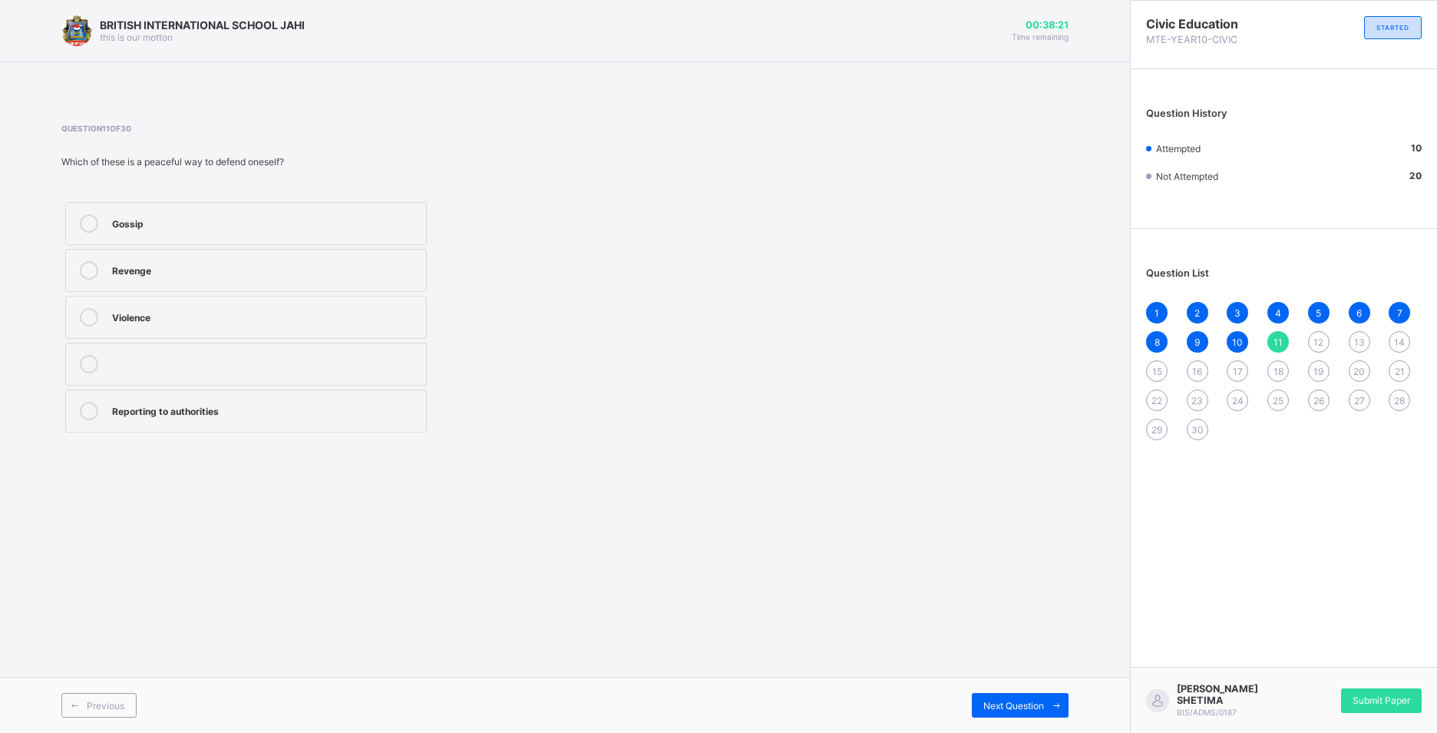
click at [322, 415] on div "Reporting to authorities" at bounding box center [265, 409] width 306 height 15
click at [1022, 700] on span "Next Question" at bounding box center [1014, 705] width 61 height 12
click at [199, 224] on div "Explaining with evidence" at bounding box center [265, 221] width 306 height 15
click at [1020, 704] on span "Next Question" at bounding box center [1014, 705] width 61 height 12
click at [184, 365] on div "It builds confidence" at bounding box center [265, 362] width 306 height 15
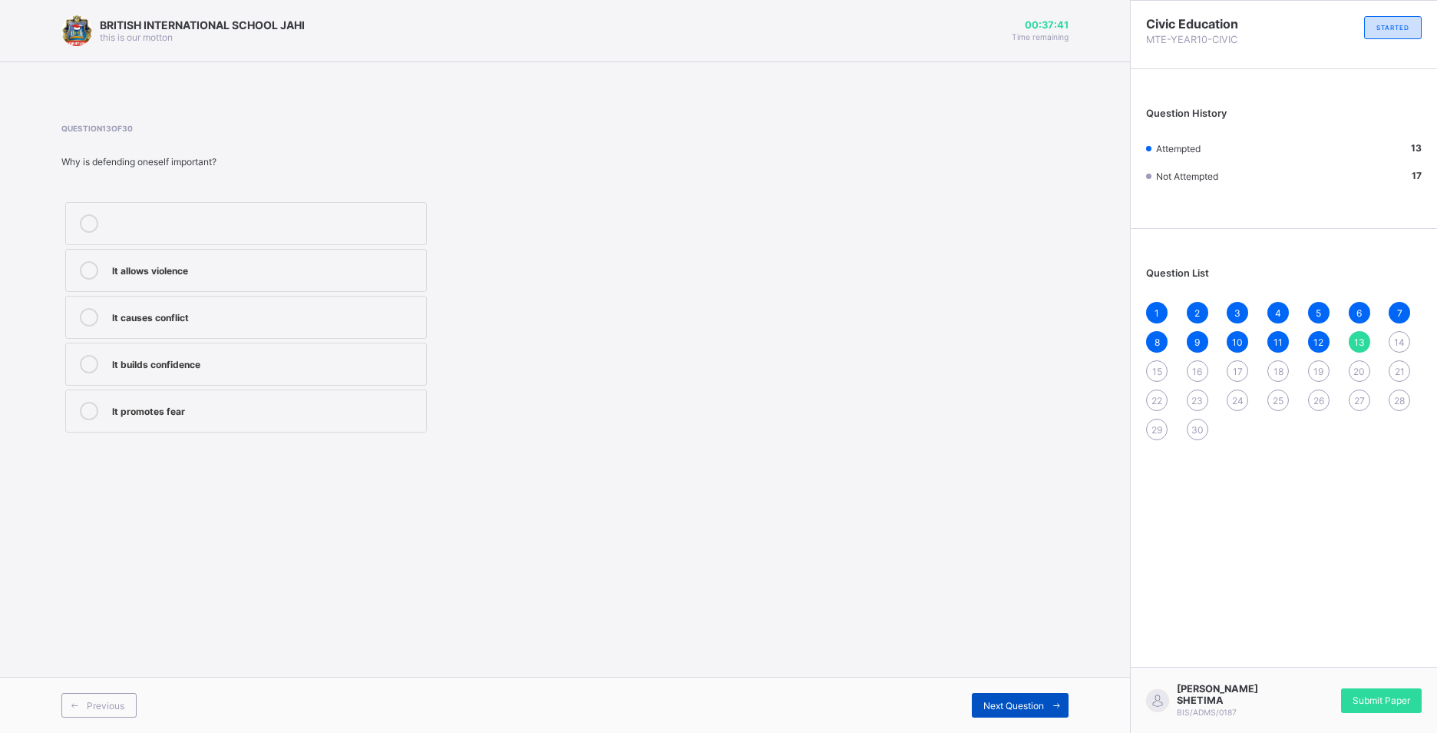
click at [975, 705] on div "Next Question" at bounding box center [1020, 705] width 97 height 25
click at [241, 362] on div "Attacking others" at bounding box center [265, 362] width 306 height 15
click at [1034, 698] on div "Next Question" at bounding box center [1020, 705] width 97 height 25
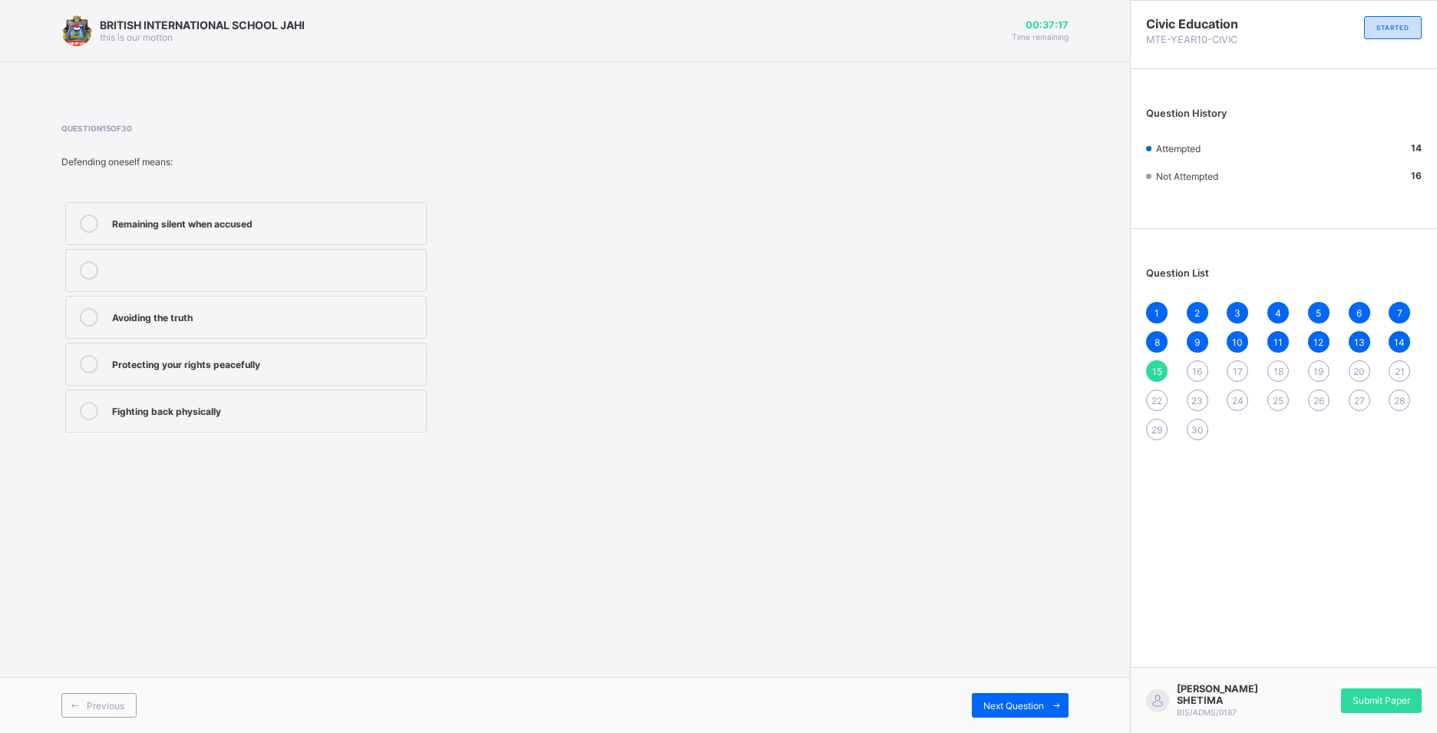
click at [196, 364] on div "Protecting your rights peacefully" at bounding box center [265, 362] width 306 height 15
click at [983, 696] on div "Next Question" at bounding box center [1020, 705] width 97 height 25
click at [276, 316] on div "Promote fairness and sacrifice" at bounding box center [265, 315] width 306 height 15
click at [988, 695] on div "Next Question" at bounding box center [1020, 705] width 97 height 25
click at [1197, 371] on span "16" at bounding box center [1197, 371] width 10 height 12
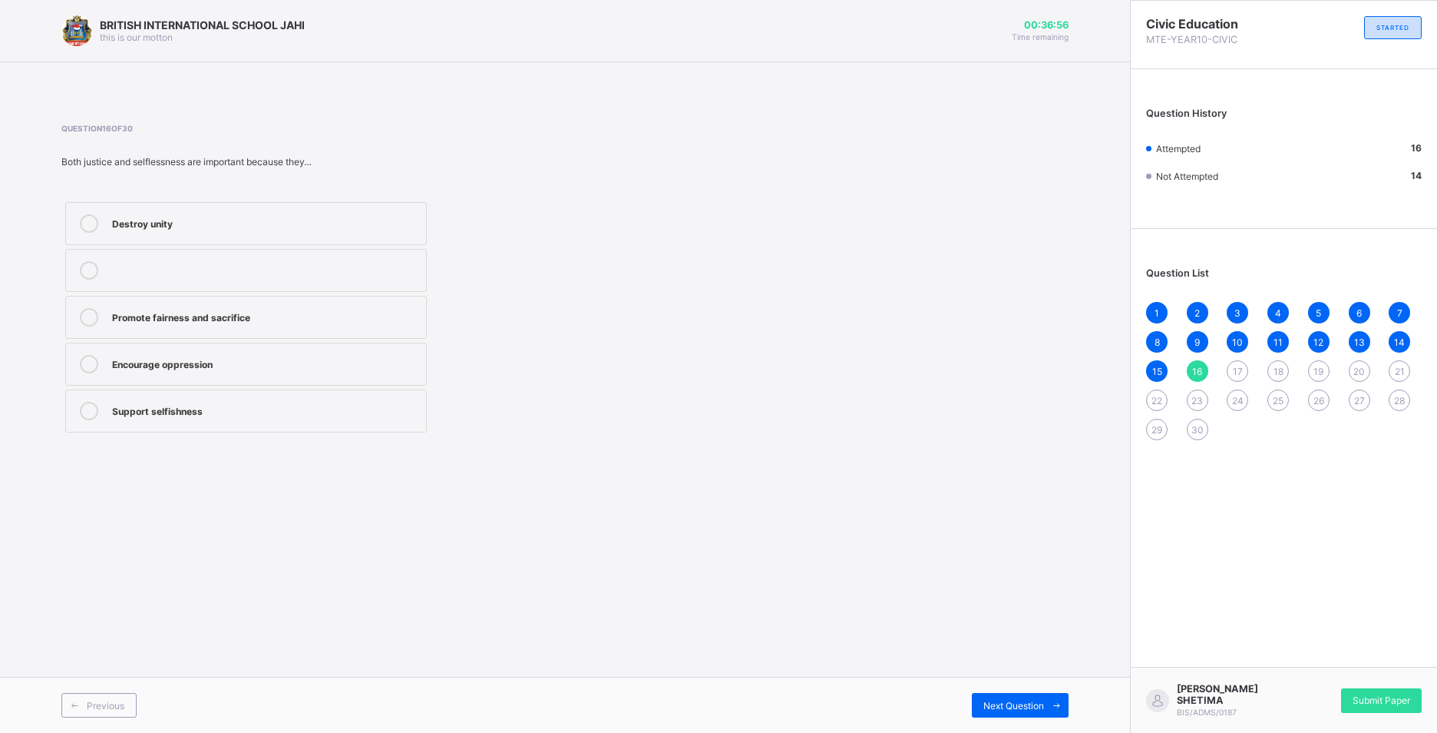
click at [1233, 373] on span "17" at bounding box center [1238, 371] width 10 height 12
click at [204, 270] on div "Justice" at bounding box center [265, 268] width 306 height 15
click at [978, 700] on div "Next Question" at bounding box center [1020, 705] width 97 height 25
click at [271, 224] on div "Selflessness" at bounding box center [265, 221] width 306 height 15
click at [988, 702] on span "Next Question" at bounding box center [1014, 705] width 61 height 12
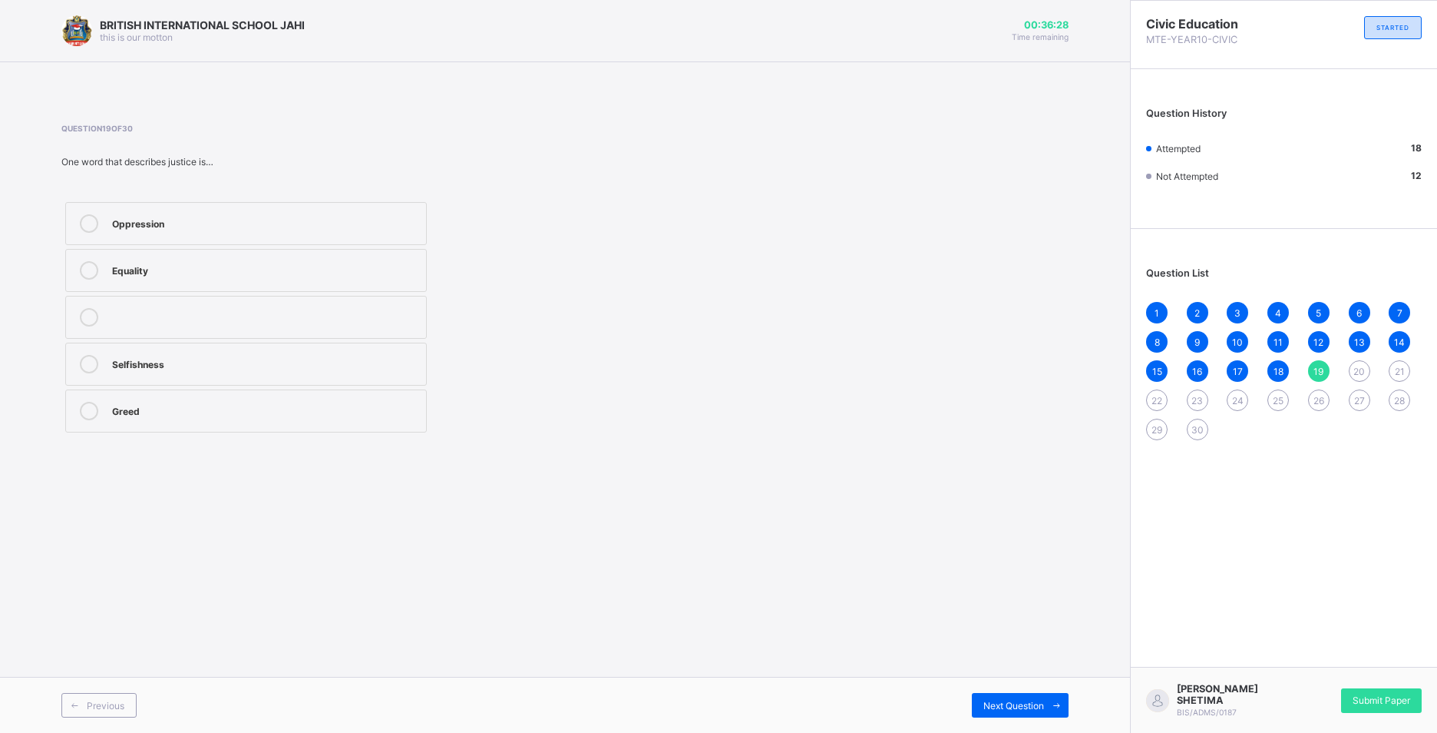
click at [173, 272] on div "Equality" at bounding box center [265, 268] width 306 height 15
click at [974, 702] on div "Next Question" at bounding box center [1020, 705] width 97 height 25
click at [240, 263] on div "Leaders serving the people faithfully" at bounding box center [265, 268] width 306 height 15
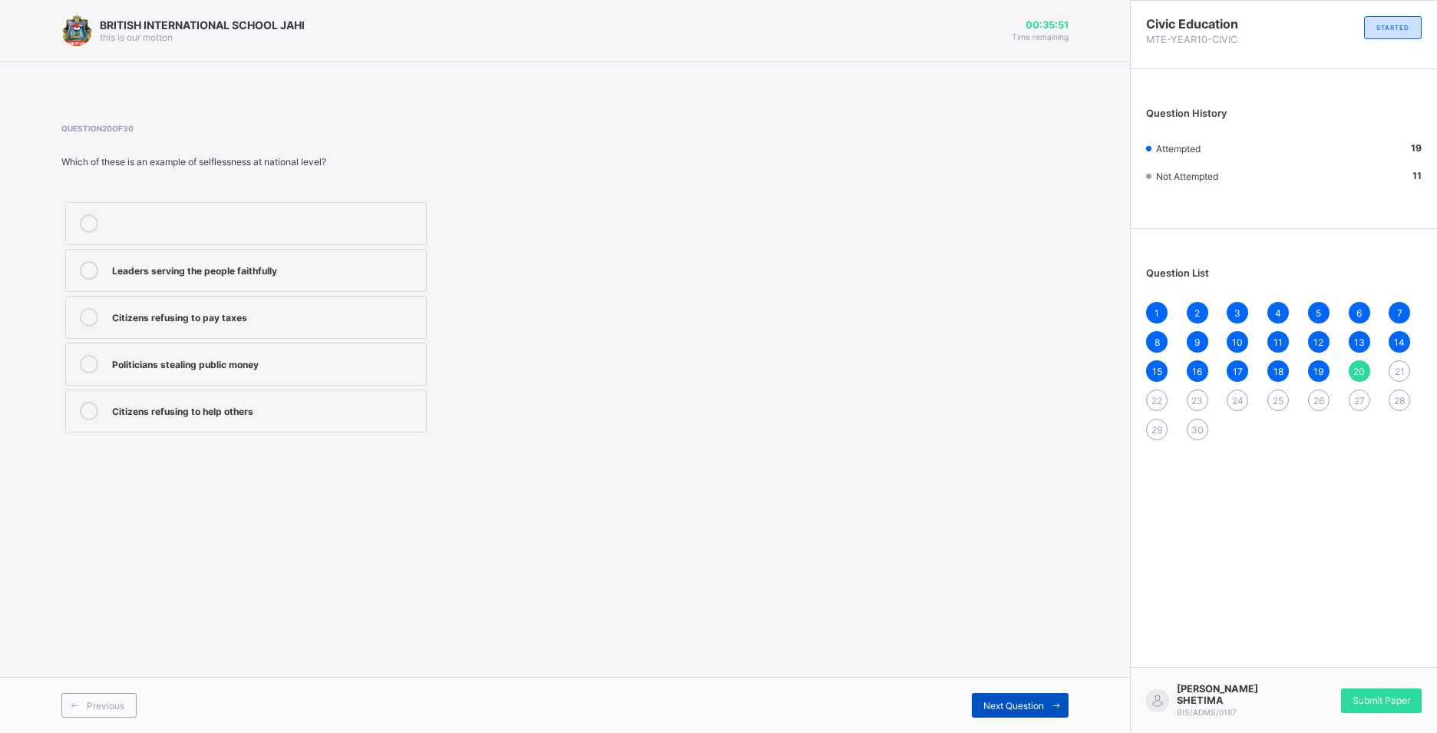
click at [1049, 708] on span at bounding box center [1056, 705] width 25 height 25
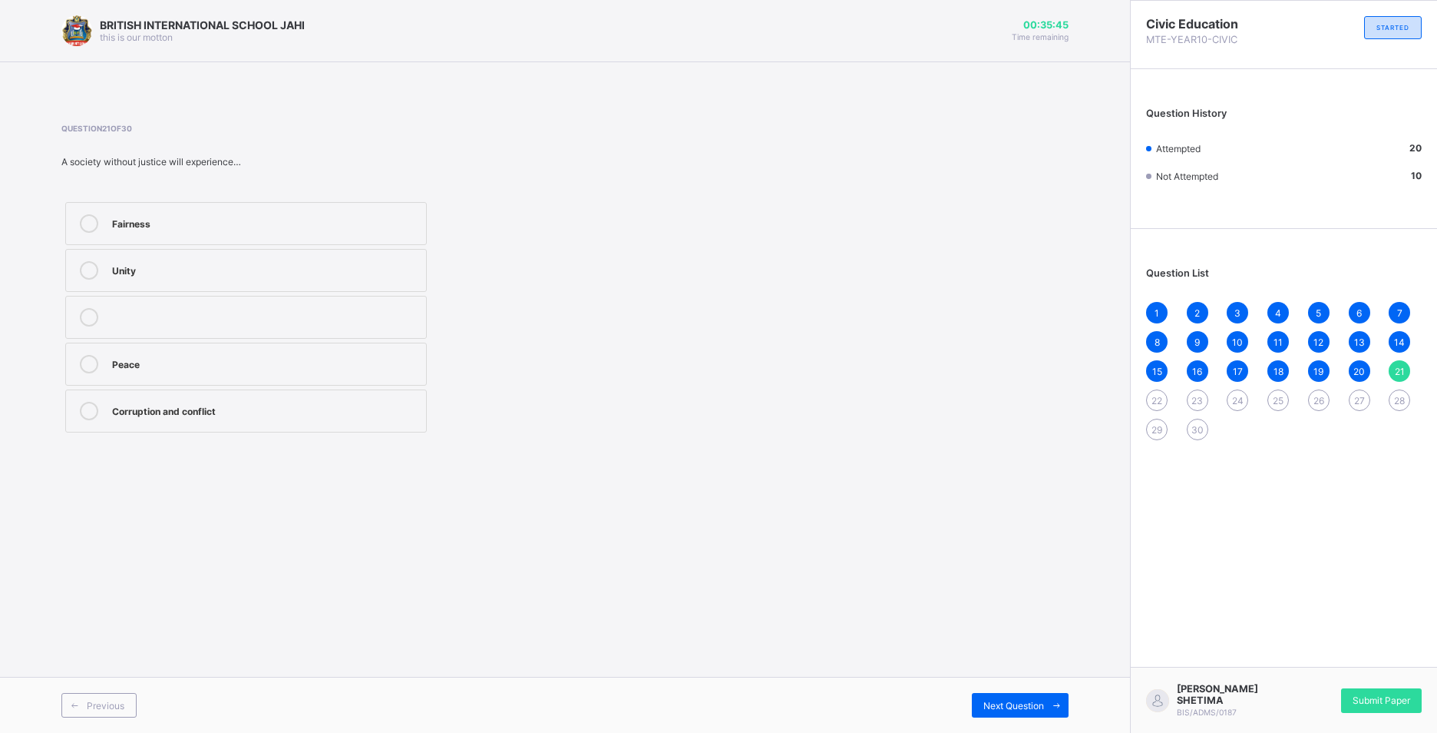
drag, startPoint x: 288, startPoint y: 403, endPoint x: 410, endPoint y: 470, distance: 139.2
click at [294, 406] on div "Corruption and conflict" at bounding box center [265, 409] width 306 height 15
click at [992, 693] on div "Next Question" at bounding box center [1020, 705] width 97 height 25
click at [227, 369] on div "Greed" at bounding box center [265, 364] width 306 height 18
click at [1030, 703] on span "Next Question" at bounding box center [1014, 705] width 61 height 12
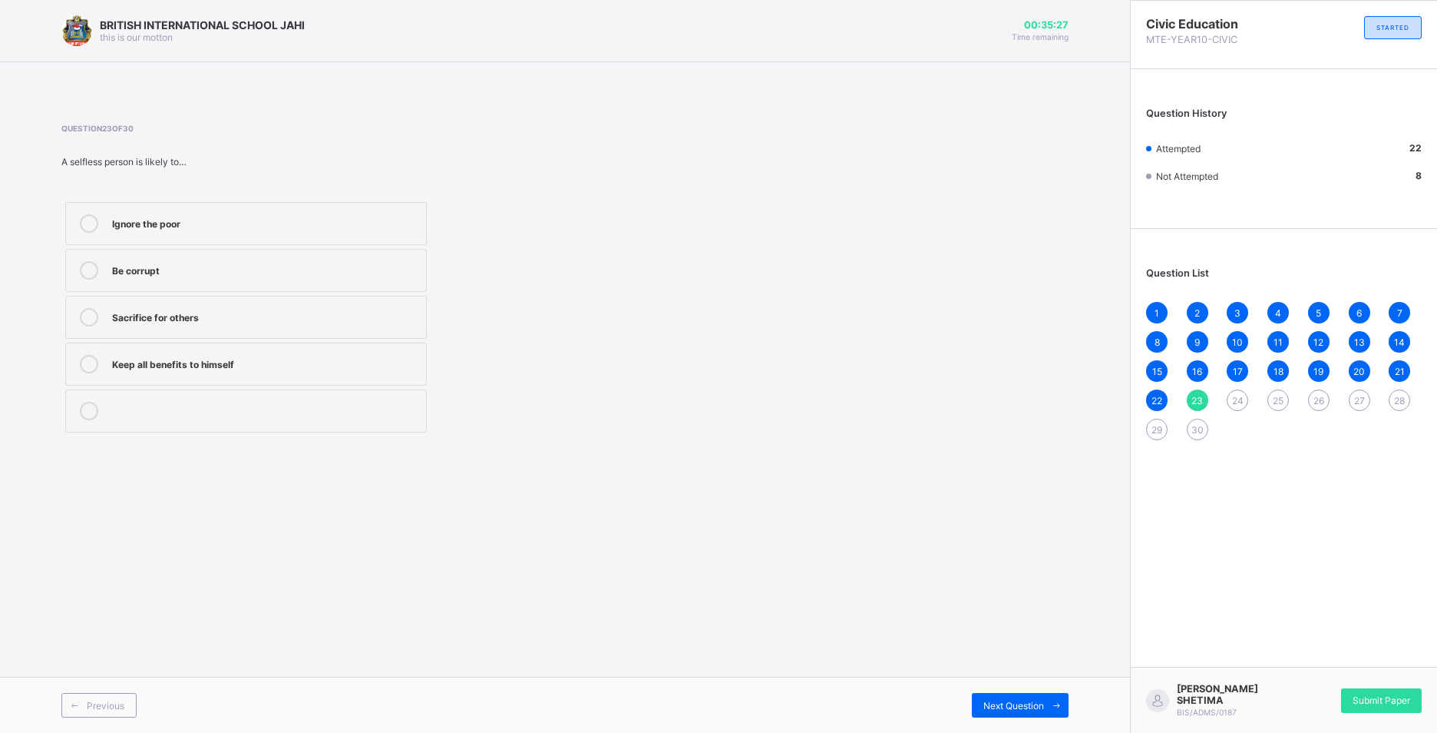
drag, startPoint x: 186, startPoint y: 316, endPoint x: 191, endPoint y: 309, distance: 8.8
click at [190, 310] on div "Sacrifice for others" at bounding box center [265, 315] width 306 height 15
click at [309, 324] on div "Sacrifice for others" at bounding box center [265, 317] width 306 height 18
click at [1050, 696] on span at bounding box center [1056, 705] width 25 height 25
click at [233, 234] on label "It brings peace" at bounding box center [246, 223] width 362 height 43
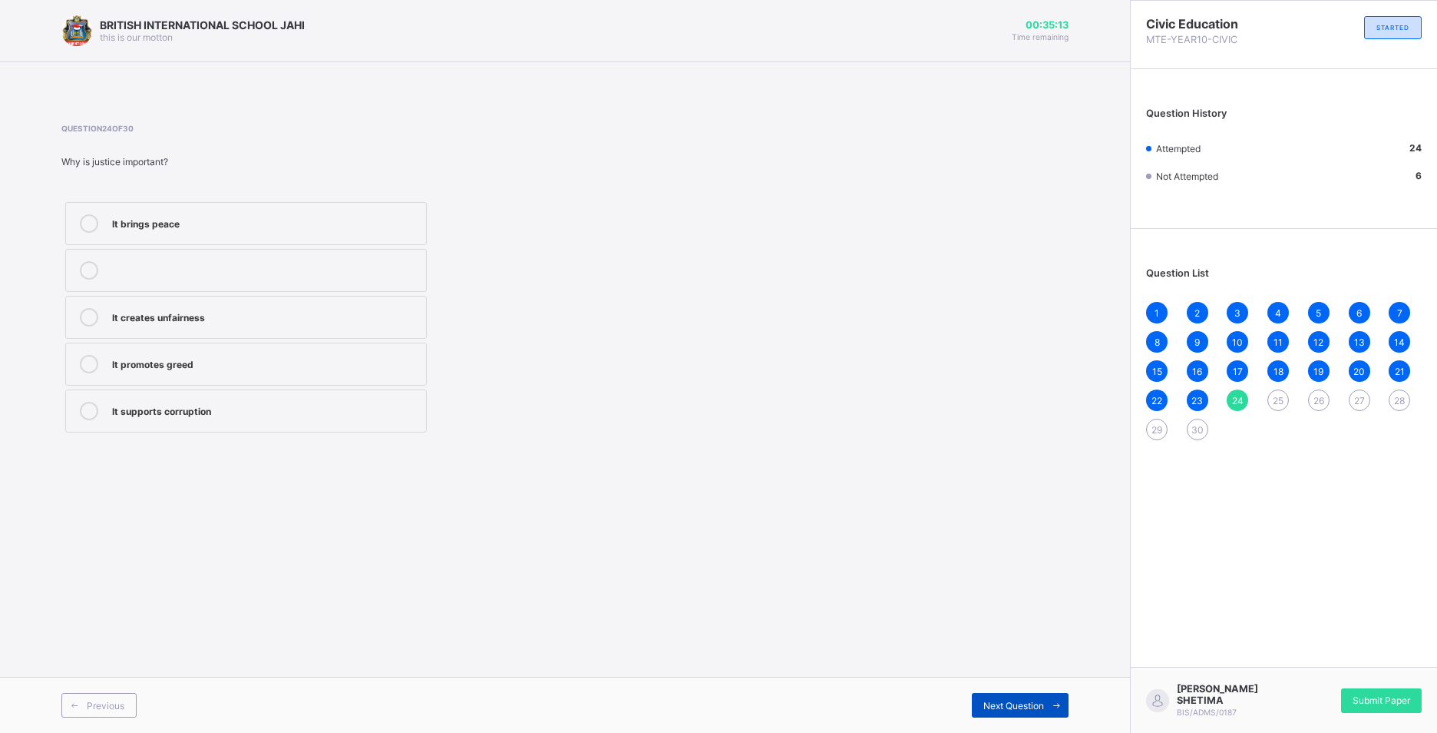
click at [991, 697] on div "Next Question" at bounding box center [1020, 705] width 97 height 25
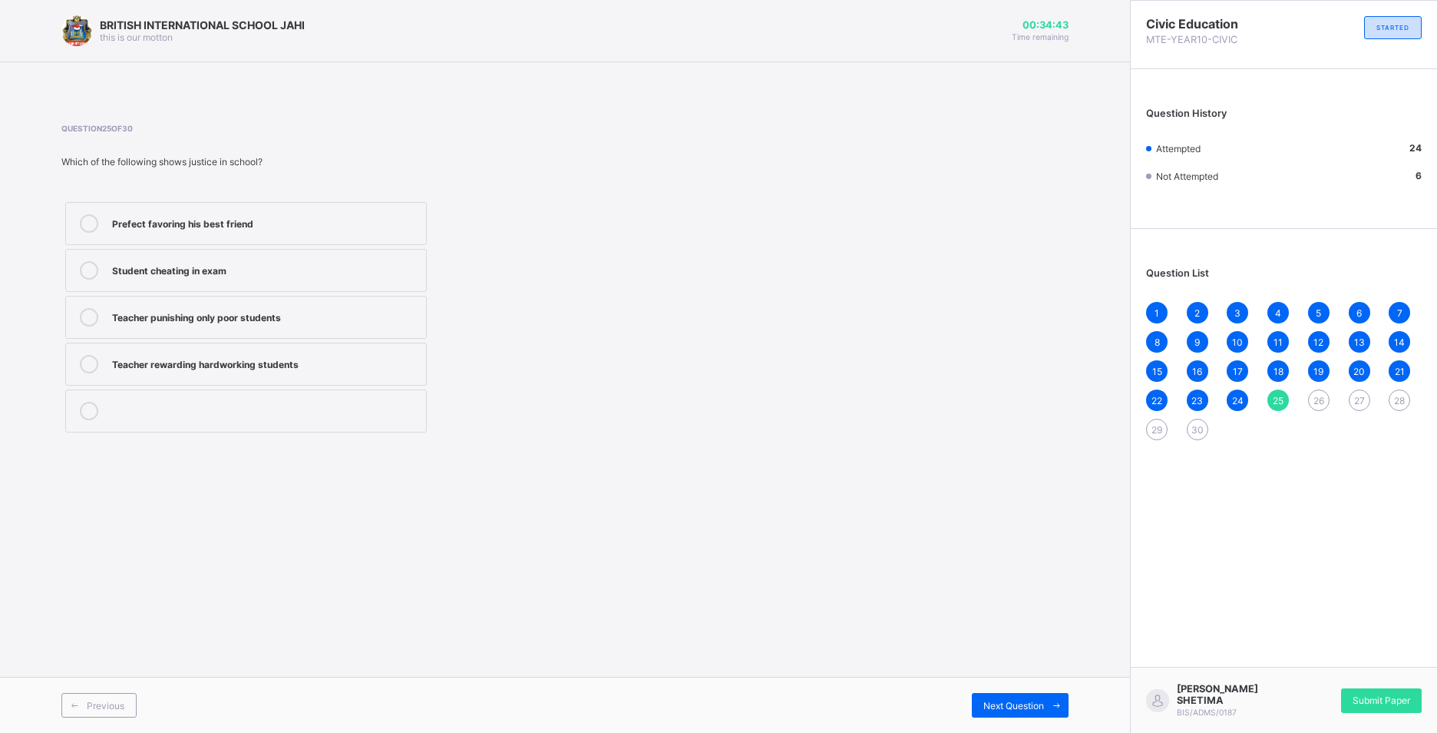
click at [223, 352] on label "Teacher rewarding hardworking students" at bounding box center [246, 363] width 362 height 43
click at [1020, 699] on span "Next Question" at bounding box center [1014, 705] width 61 height 12
drag, startPoint x: 221, startPoint y: 373, endPoint x: 288, endPoint y: 394, distance: 69.9
click at [288, 394] on div "Cheating others Being greedy Ignoring everyone else Putting others’ needs first" at bounding box center [245, 317] width 369 height 238
click at [315, 365] on div "Putting others’ needs first" at bounding box center [265, 362] width 306 height 15
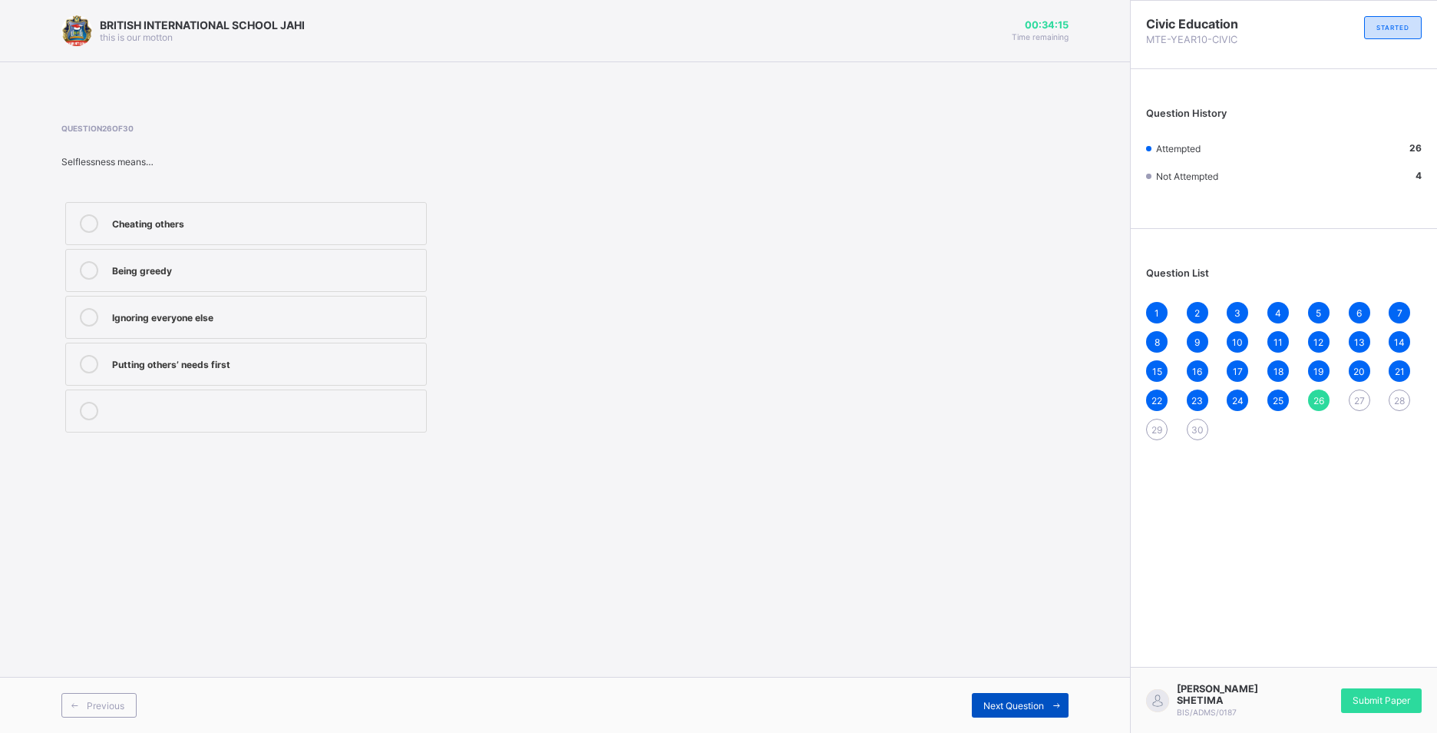
click at [1033, 696] on div "Next Question" at bounding box center [1020, 705] width 97 height 25
click at [223, 374] on label "Favoritism" at bounding box center [246, 363] width 362 height 43
click at [1021, 698] on div "Next Question" at bounding box center [1020, 705] width 97 height 25
click at [213, 418] on div "Selflessness" at bounding box center [265, 411] width 306 height 18
click at [994, 697] on div "Next Question" at bounding box center [1020, 705] width 97 height 25
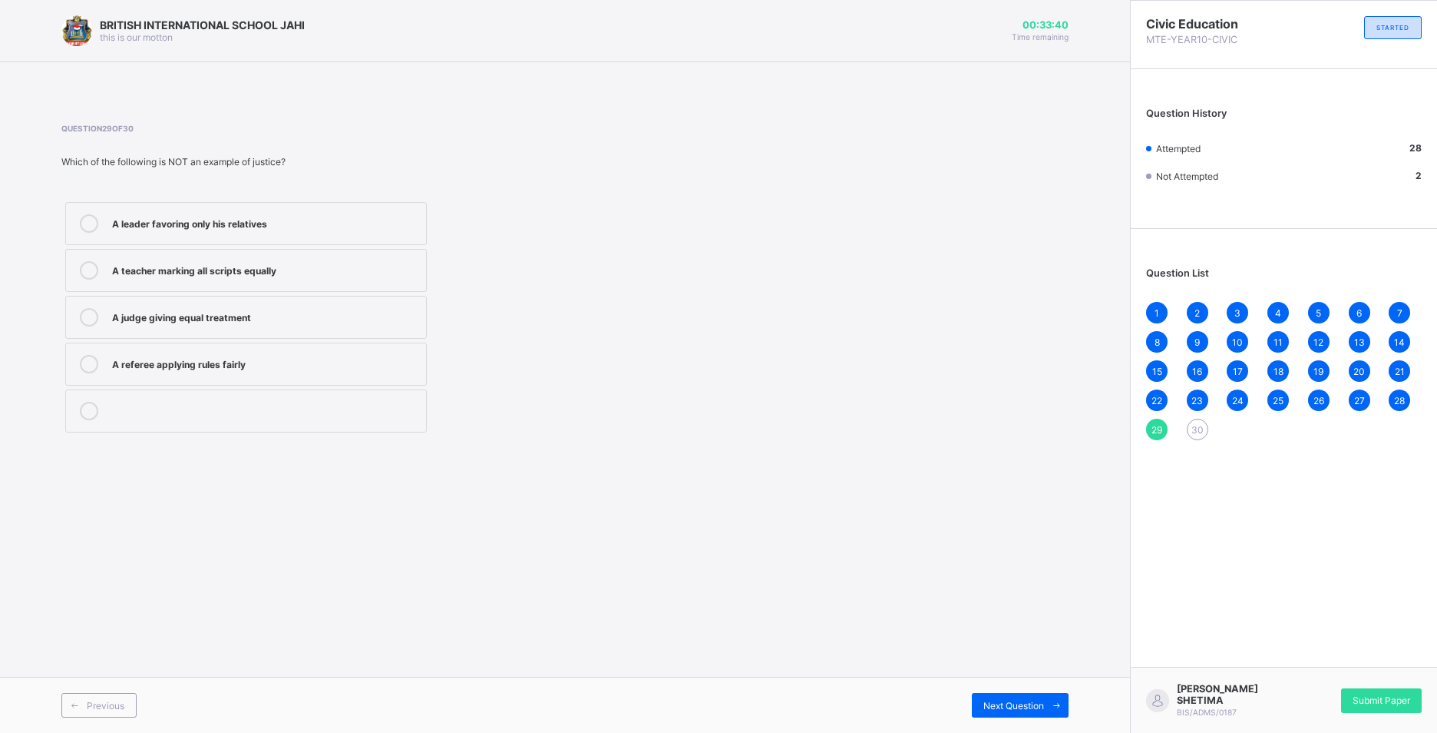
click at [231, 234] on label "A leader favoring only his relatives" at bounding box center [246, 223] width 362 height 43
click at [1027, 698] on div "Next Question" at bounding box center [1020, 705] width 97 height 25
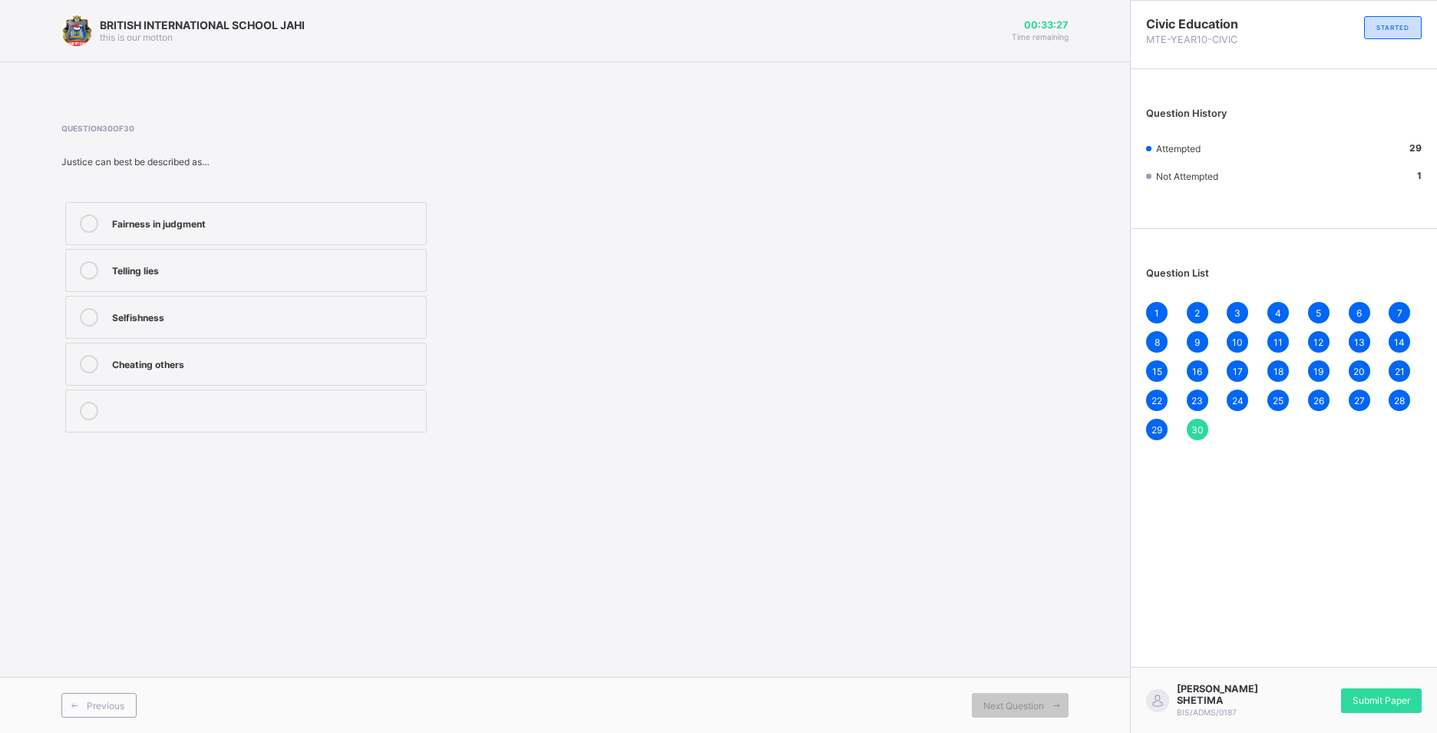
click at [210, 231] on div "Fairness in judgment" at bounding box center [265, 223] width 306 height 18
click at [1147, 305] on div "1 2 3 4 5 6 7 8 9 10 11 12 13 14 15 16 17 18 19 20 21 22 23 24 25 26 27 28 29 30" at bounding box center [1284, 371] width 276 height 138
click at [1155, 313] on span "1" at bounding box center [1157, 313] width 5 height 12
click at [1197, 305] on div "2" at bounding box center [1197, 312] width 21 height 21
click at [1241, 313] on span "3" at bounding box center [1238, 313] width 6 height 12
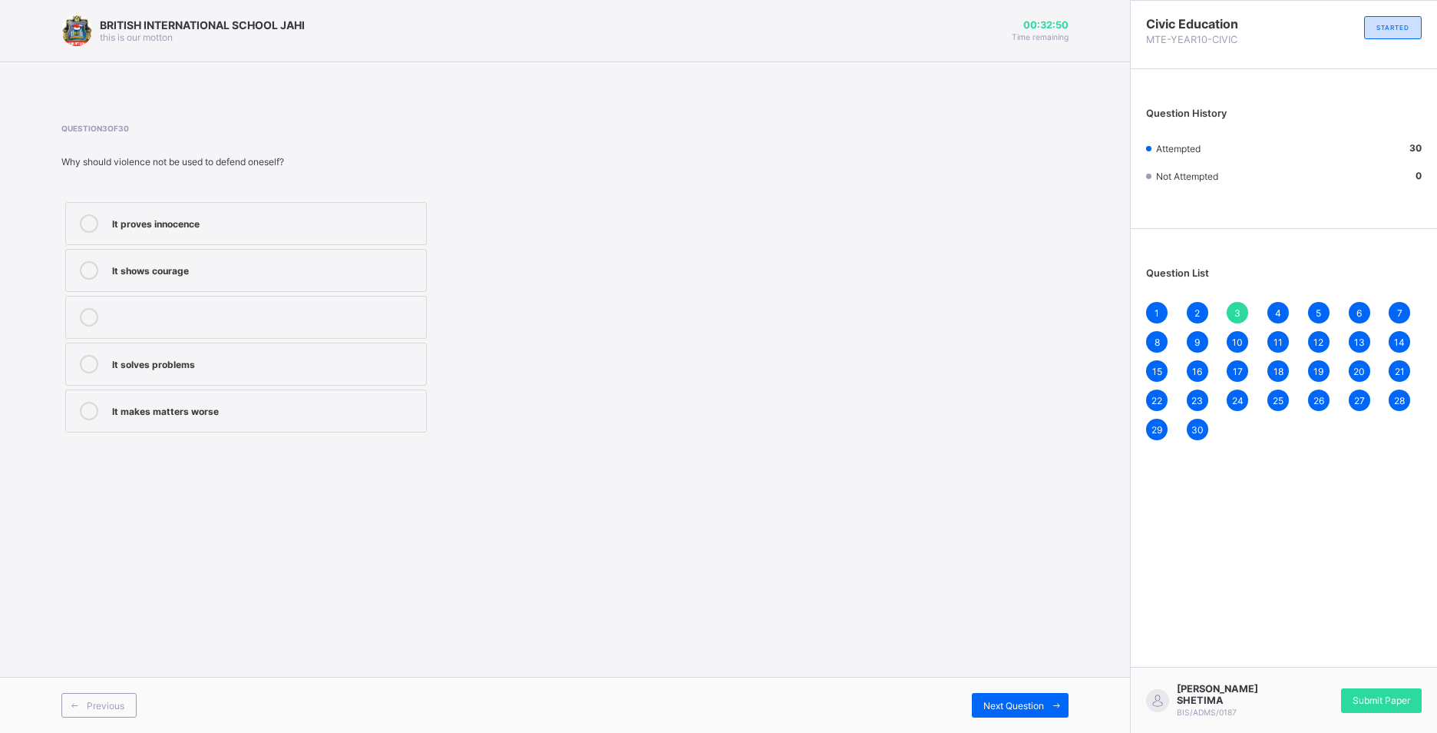
click at [1275, 306] on div "4" at bounding box center [1278, 312] width 21 height 21
click at [1315, 305] on div "5" at bounding box center [1318, 312] width 21 height 21
click at [1352, 313] on div "6" at bounding box center [1359, 312] width 21 height 21
click at [1397, 306] on div "7" at bounding box center [1399, 312] width 21 height 21
click at [1148, 332] on div "1 2 3 4 5 6 7 8 9 10 11 12 13 14 15 16 17 18 19 20 21 22 23 24 25 26 27 28 29 30" at bounding box center [1284, 371] width 276 height 138
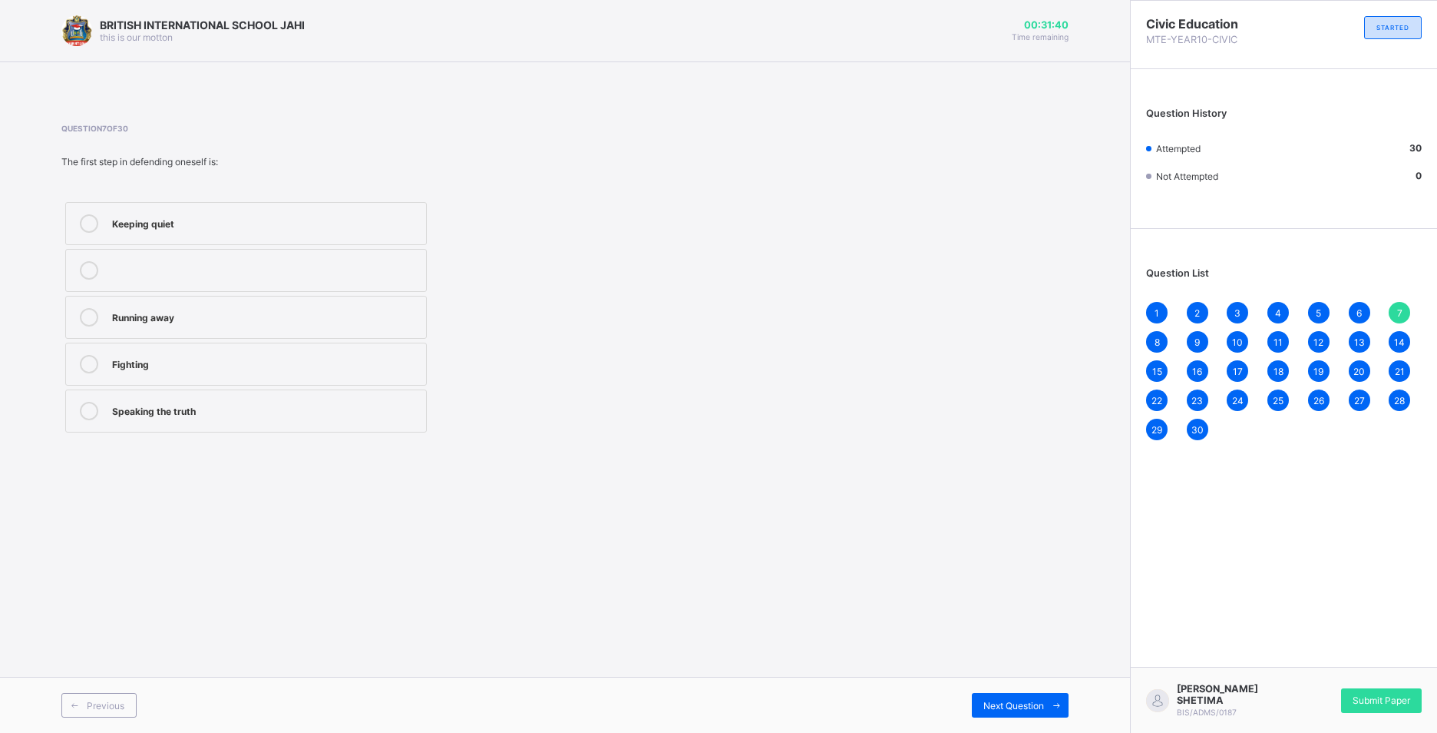
click at [1158, 336] on span "8" at bounding box center [1157, 342] width 5 height 12
click at [1203, 336] on div "9" at bounding box center [1197, 341] width 21 height 21
click at [1232, 339] on span "10" at bounding box center [1237, 342] width 11 height 12
click at [1286, 339] on div "11" at bounding box center [1278, 341] width 21 height 21
click at [1324, 339] on span "12" at bounding box center [1319, 342] width 10 height 12
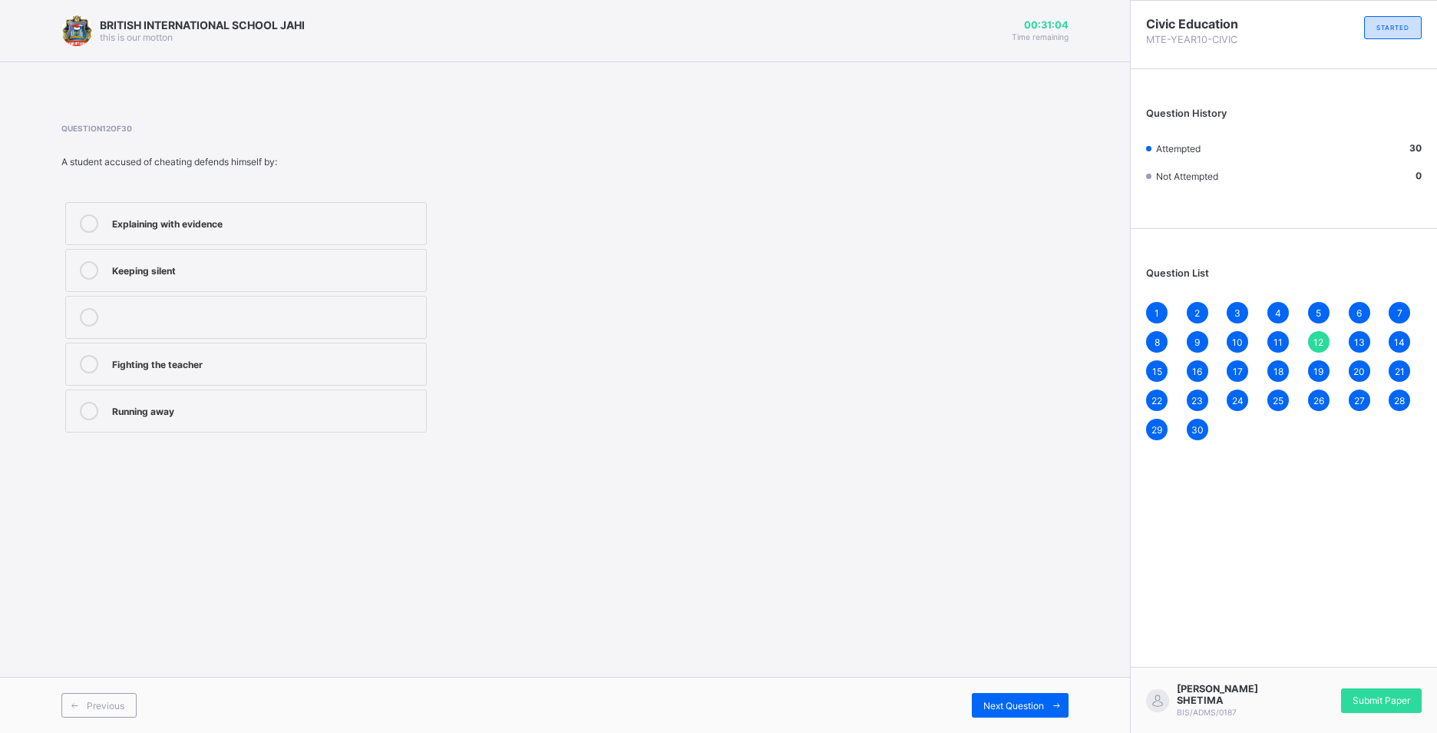
click at [1358, 336] on span "13" at bounding box center [1359, 342] width 11 height 12
click at [1392, 336] on div "14" at bounding box center [1399, 341] width 21 height 21
click at [1156, 372] on span "15" at bounding box center [1158, 371] width 10 height 12
click at [1203, 370] on div "16" at bounding box center [1197, 370] width 21 height 21
click at [1242, 370] on span "17" at bounding box center [1238, 371] width 10 height 12
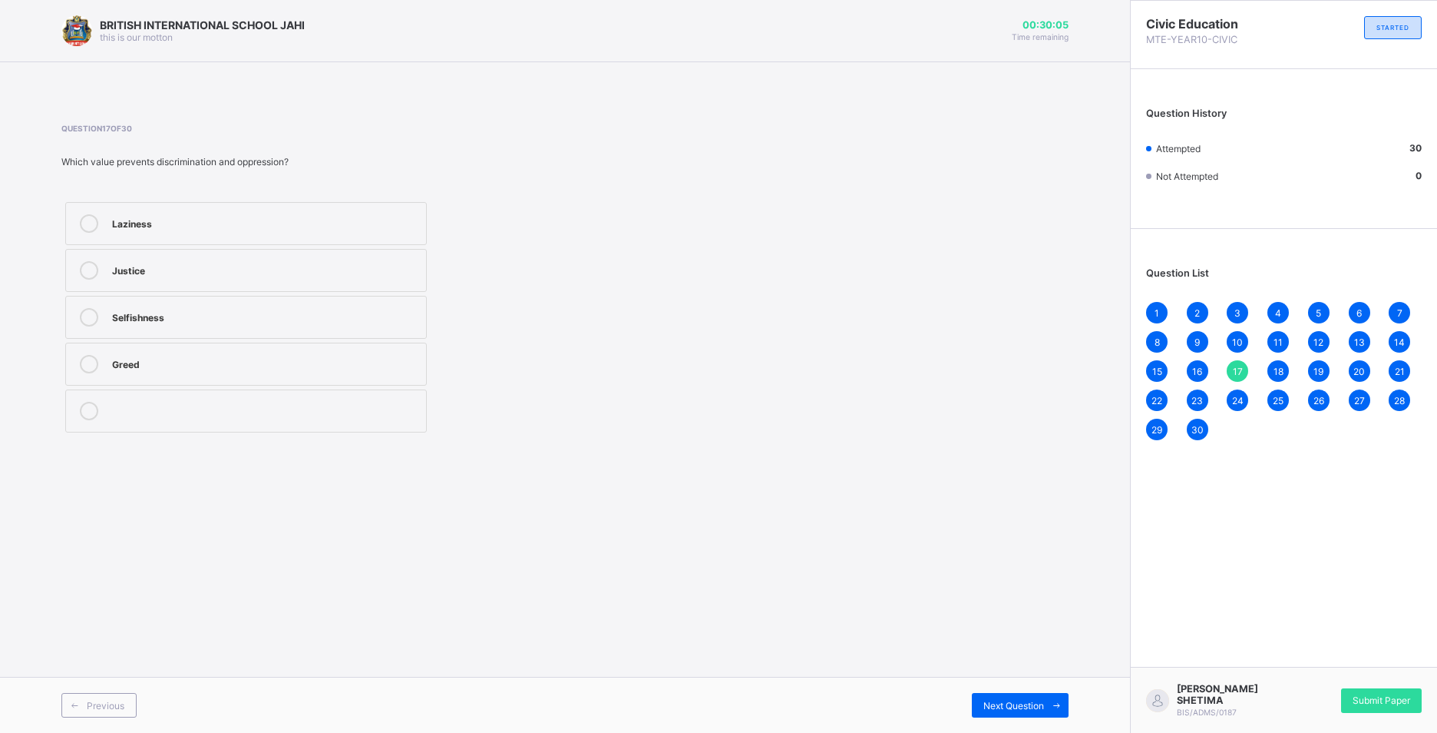
click at [1287, 362] on div "1 2 3 4 5 6 7 8 9 10 11 12 13 14 15 16 17 18 19 20 21 22 23 24 25 26 27 28 29 30" at bounding box center [1284, 371] width 276 height 138
click at [1281, 370] on span "18" at bounding box center [1279, 371] width 10 height 12
click at [1311, 371] on div "19" at bounding box center [1318, 370] width 21 height 21
click at [1364, 368] on span "20" at bounding box center [1360, 371] width 12 height 12
click at [1395, 372] on span "21" at bounding box center [1400, 371] width 10 height 12
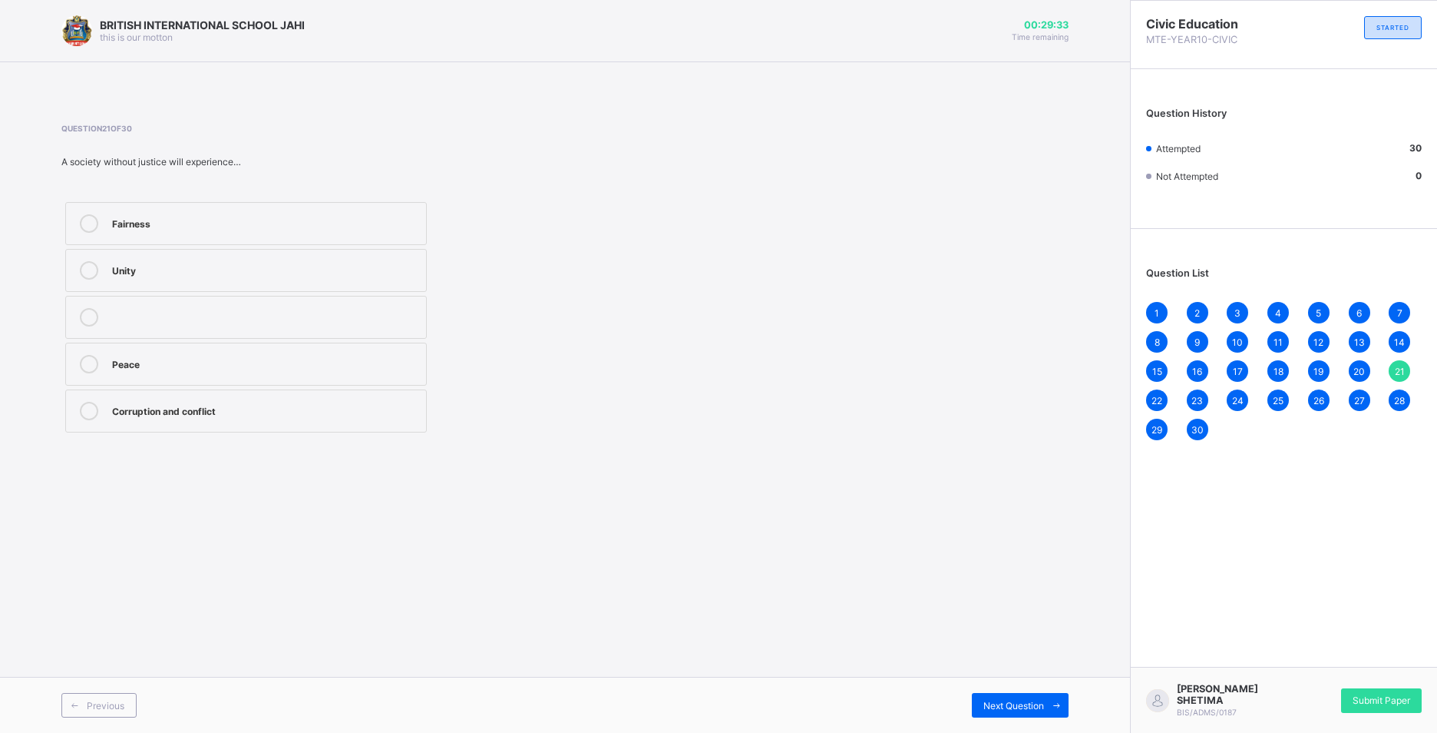
click at [1149, 402] on div "22" at bounding box center [1156, 399] width 21 height 21
click at [1202, 400] on span "23" at bounding box center [1198, 401] width 12 height 12
click at [1237, 402] on span "24" at bounding box center [1238, 401] width 12 height 12
click at [1271, 393] on div "25" at bounding box center [1278, 399] width 21 height 21
click at [1244, 400] on div "24" at bounding box center [1237, 399] width 21 height 21
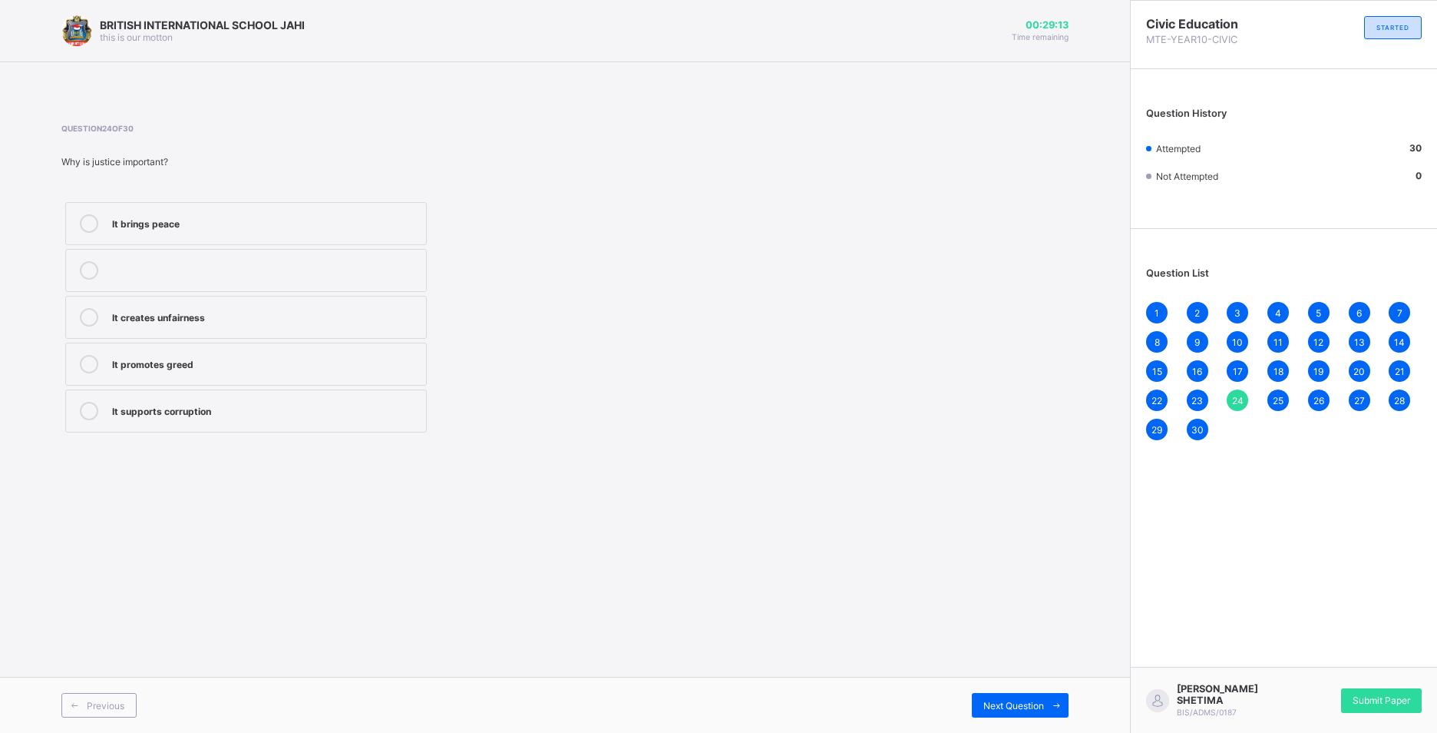
click at [1268, 395] on div "25" at bounding box center [1278, 399] width 21 height 21
click at [1314, 393] on div "26" at bounding box center [1318, 399] width 21 height 21
click at [1357, 395] on span "27" at bounding box center [1359, 401] width 11 height 12
click at [1396, 396] on span "28" at bounding box center [1399, 401] width 11 height 12
click at [1156, 429] on span "29" at bounding box center [1157, 430] width 11 height 12
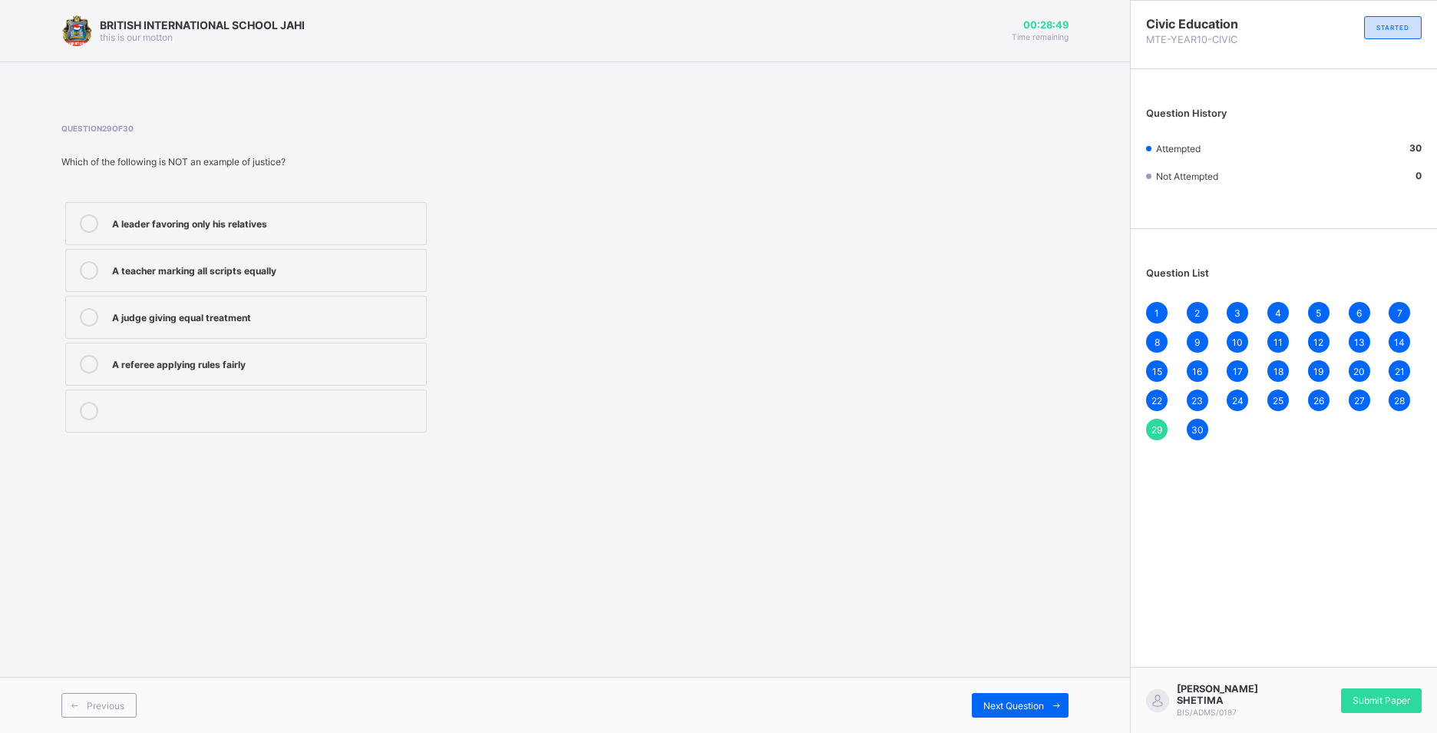
click at [1204, 435] on div "30" at bounding box center [1197, 428] width 21 height 21
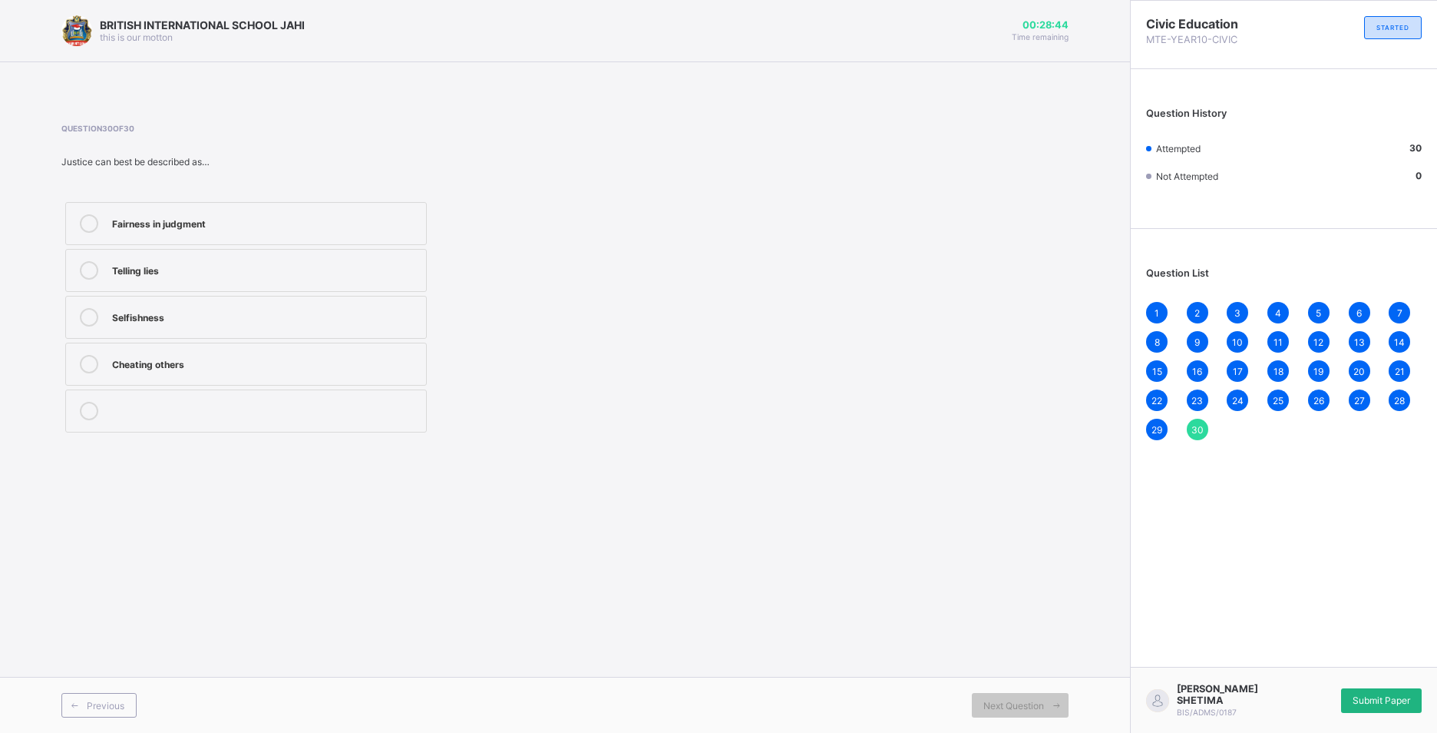
click at [1383, 698] on span "Submit Paper" at bounding box center [1382, 700] width 58 height 12
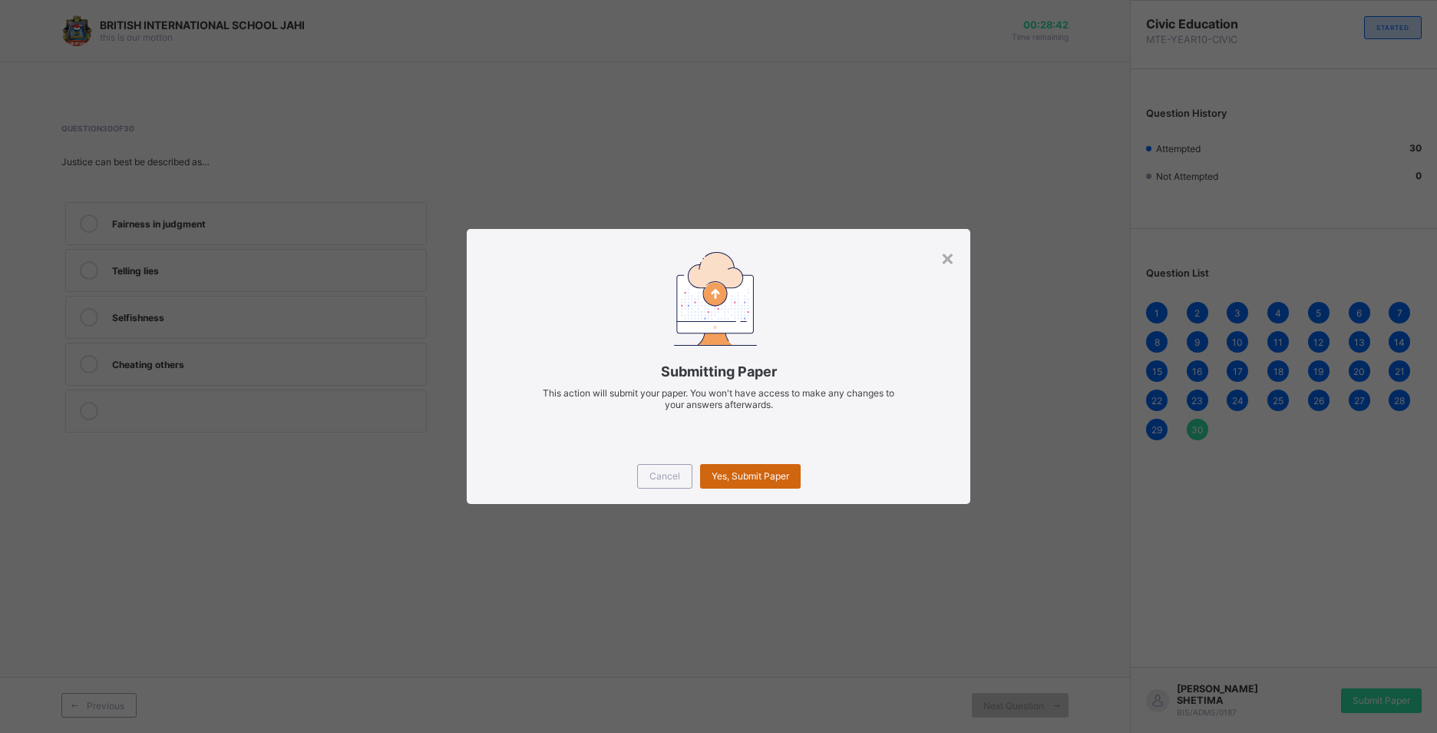
click at [771, 476] on span "Yes, Submit Paper" at bounding box center [751, 476] width 78 height 12
